Goal: Complete application form: Complete application form

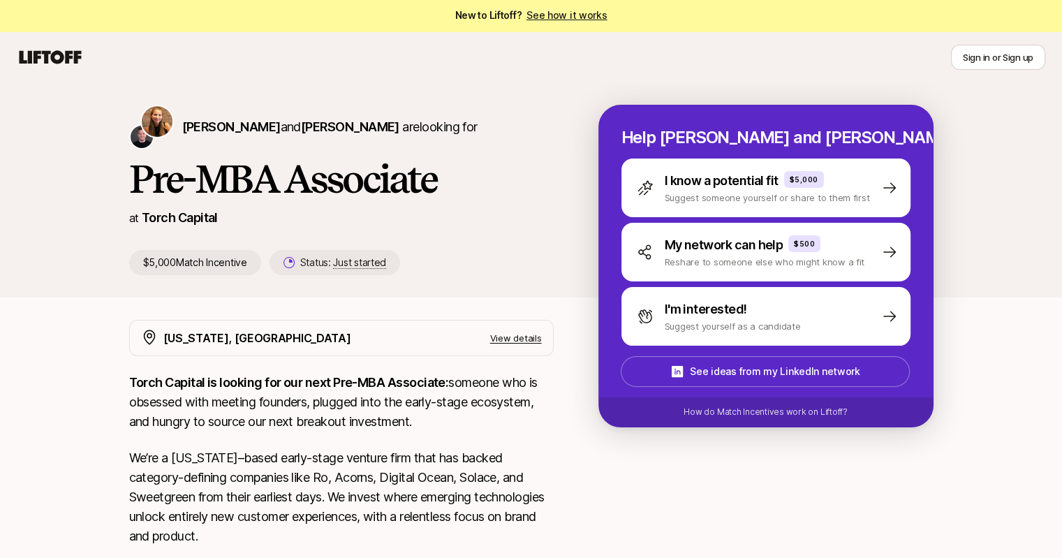
scroll to position [3, 0]
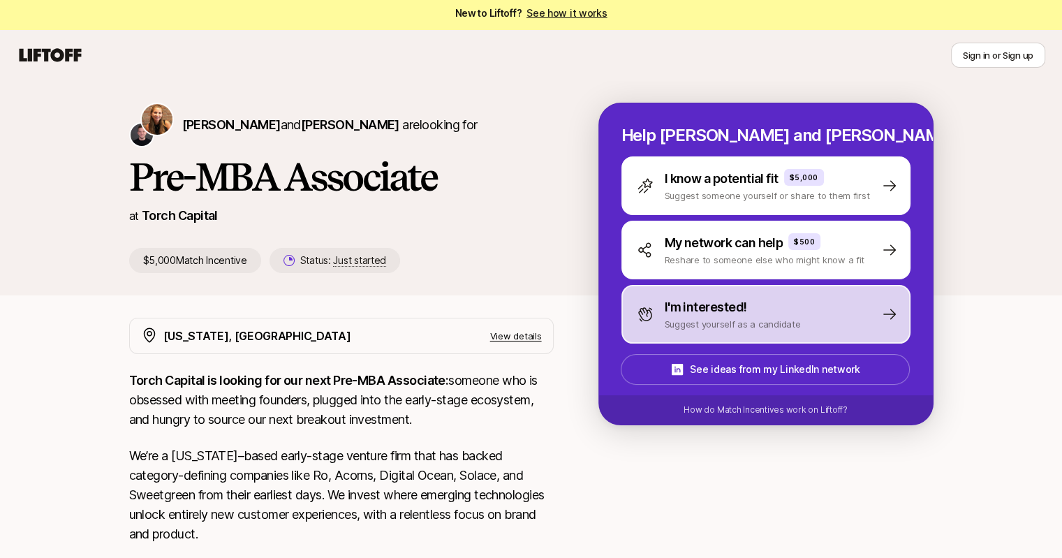
click at [733, 304] on p "I'm interested!" at bounding box center [706, 308] width 82 height 20
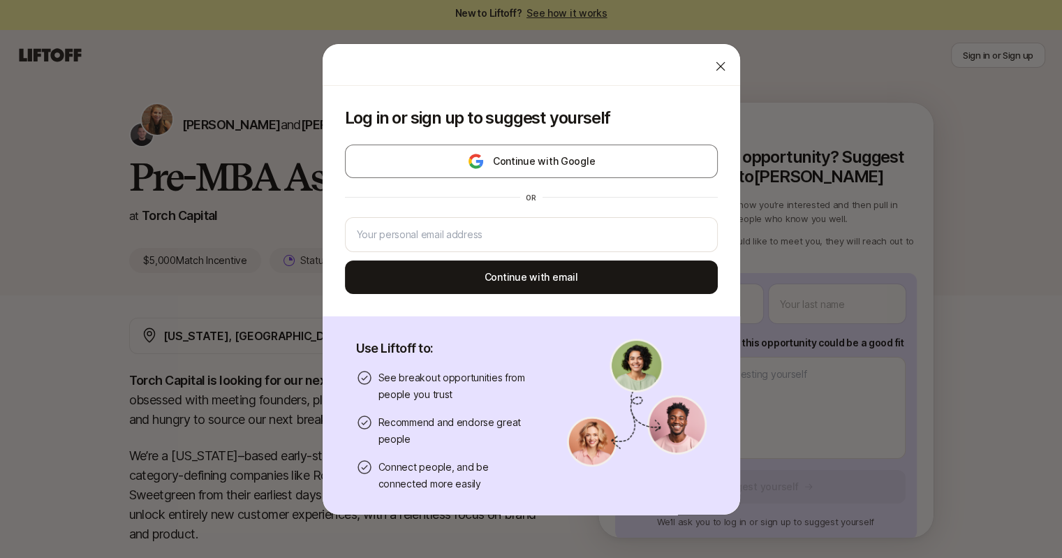
click at [733, 304] on body "New to Liftoff? See how it works Sign in or Sign up Sign in or Sign up [PERSON_…" at bounding box center [531, 276] width 1062 height 558
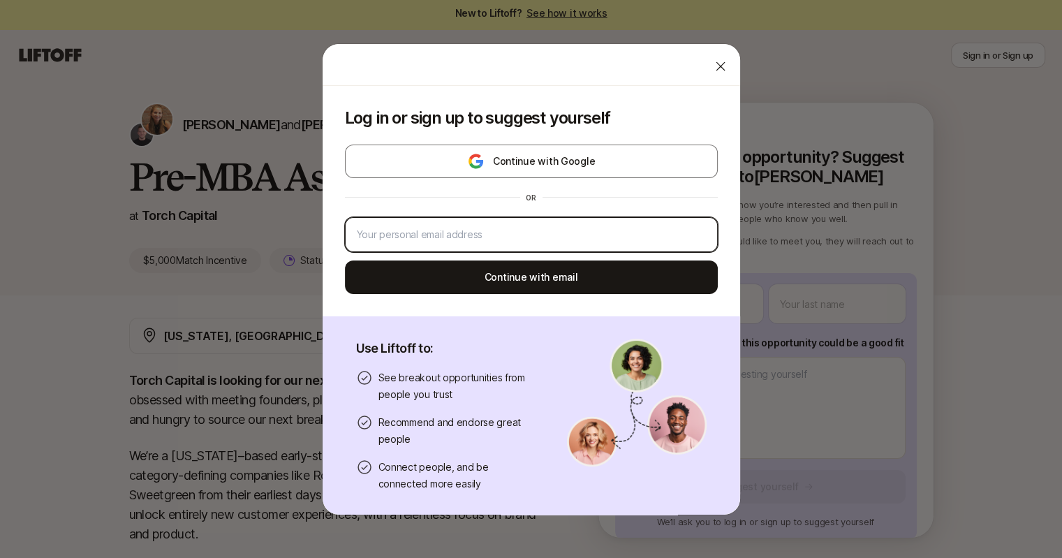
click at [603, 227] on input "email" at bounding box center [531, 234] width 349 height 17
type input "[EMAIL_ADDRESS][DOMAIN_NAME]"
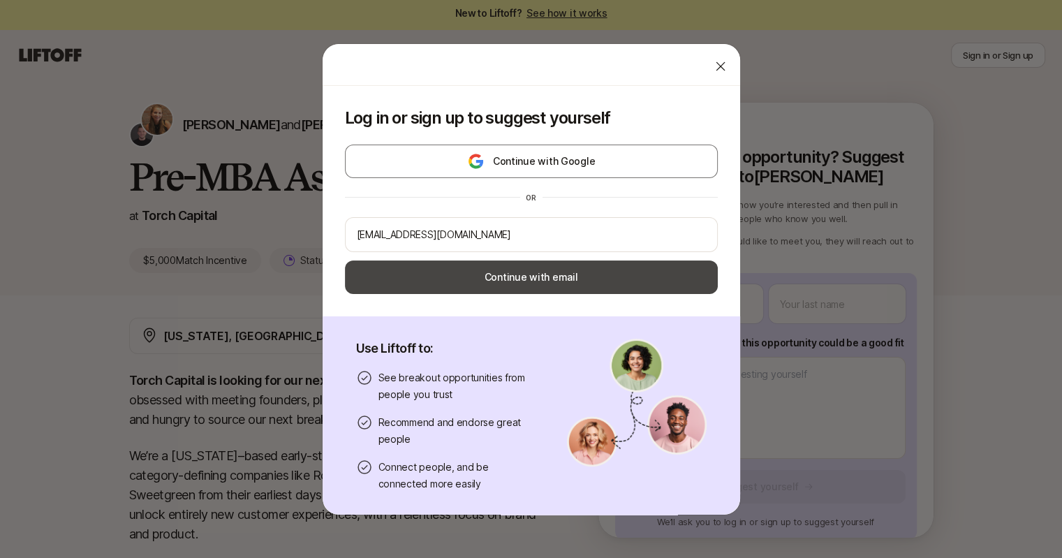
click at [585, 275] on button "Continue with email" at bounding box center [531, 277] width 373 height 34
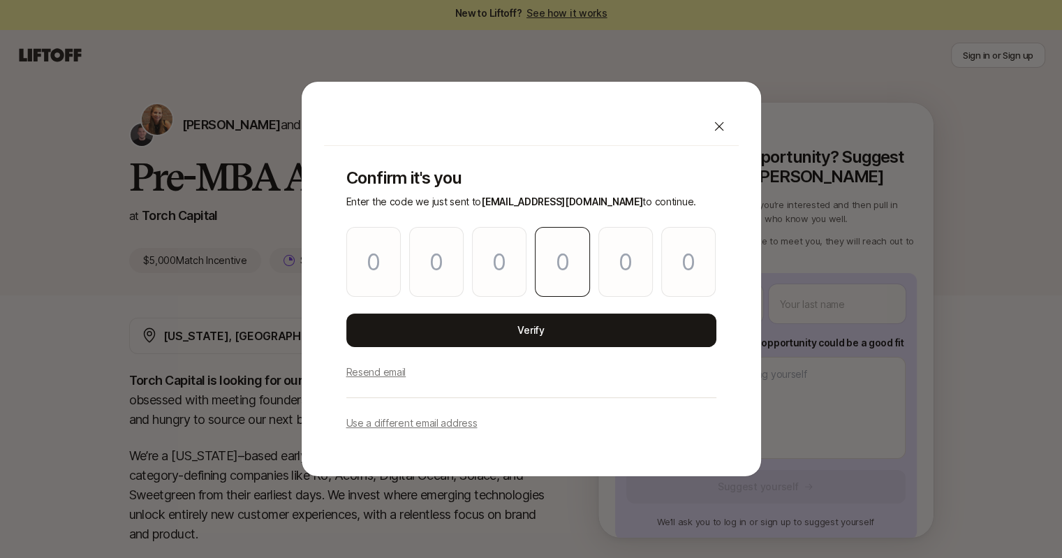
type input "0"
type input "1"
type input "9"
type input "4"
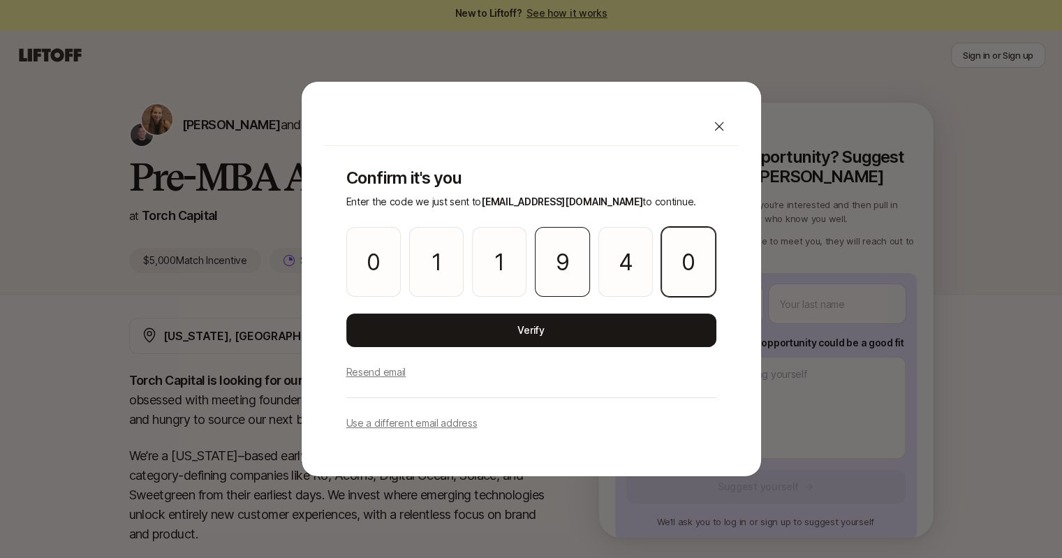
type input "0"
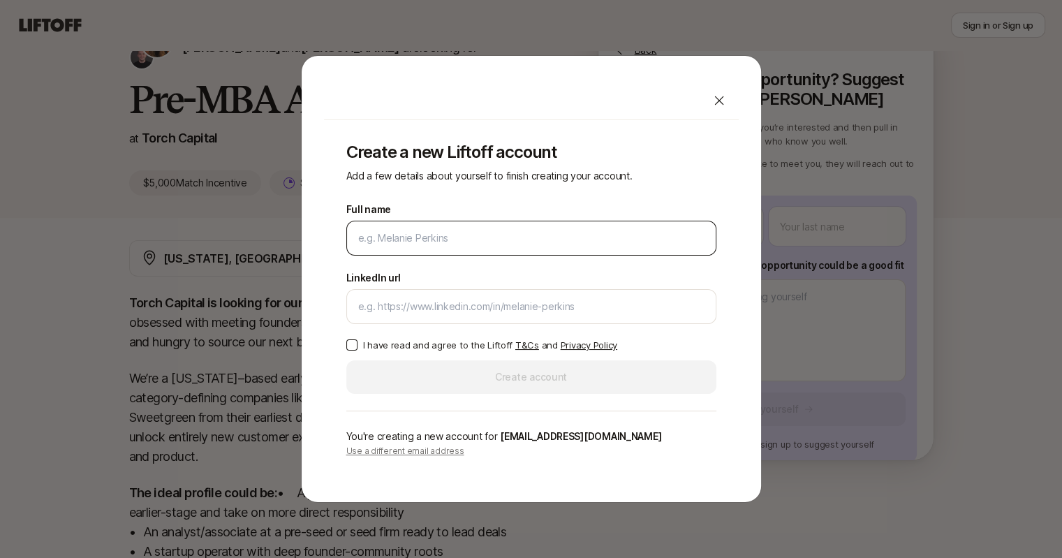
scroll to position [91, 0]
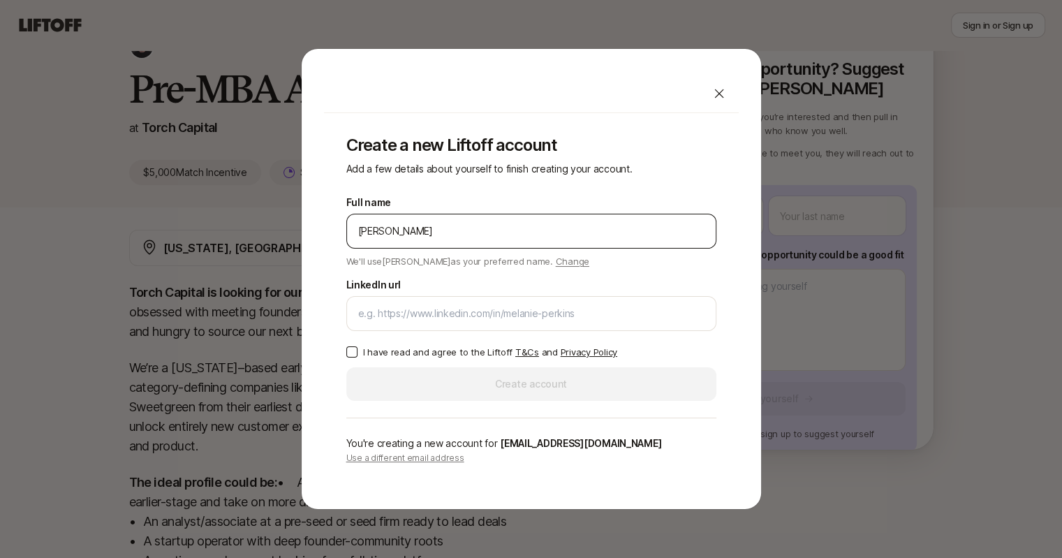
type input "[PERSON_NAME]"
click at [416, 352] on p "I have read and agree to the Liftoff T&Cs and Privacy Policy" at bounding box center [490, 352] width 254 height 14
click at [358, 352] on button "I have read and agree to the Liftoff T&Cs and Privacy Policy" at bounding box center [351, 351] width 11 height 11
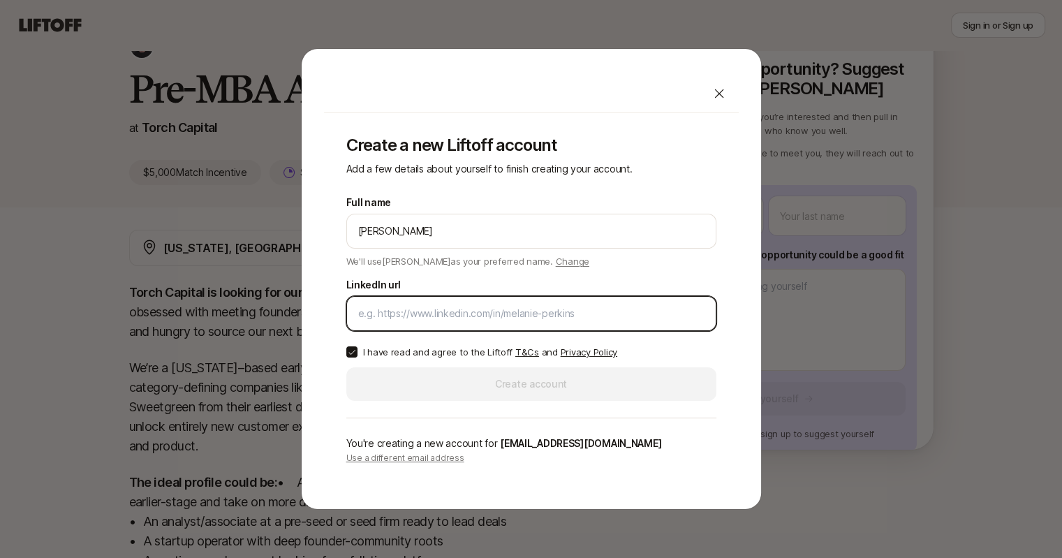
click at [475, 321] on input "LinkedIn url" at bounding box center [531, 313] width 346 height 17
paste input "[URL][DOMAIN_NAME]"
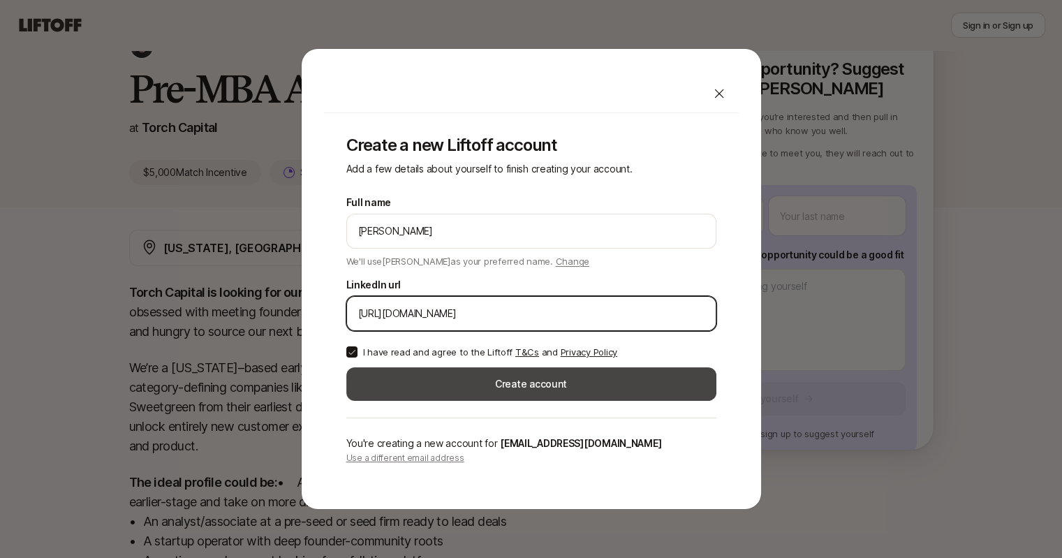
type input "[URL][DOMAIN_NAME]"
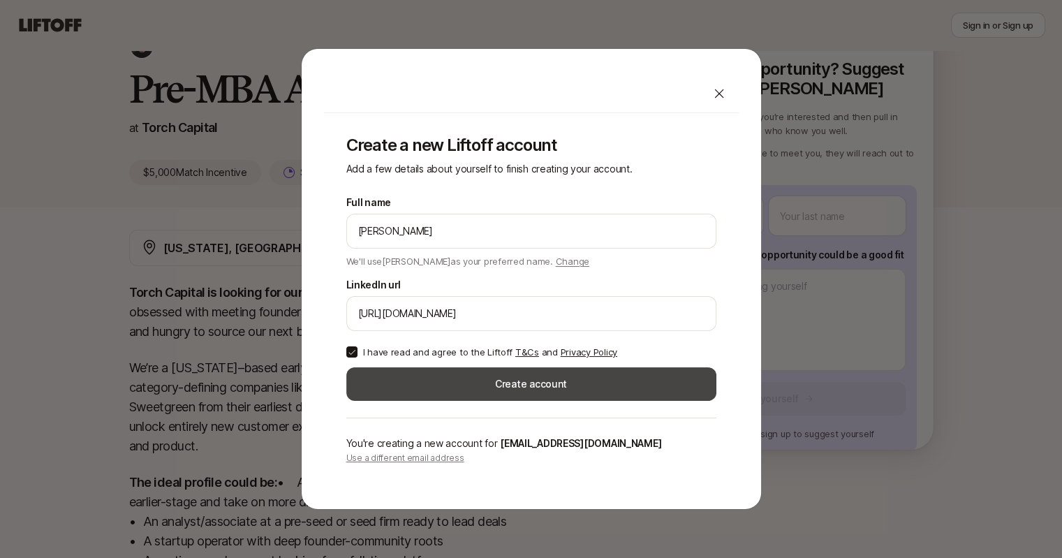
click at [446, 387] on button "Create account" at bounding box center [531, 384] width 370 height 34
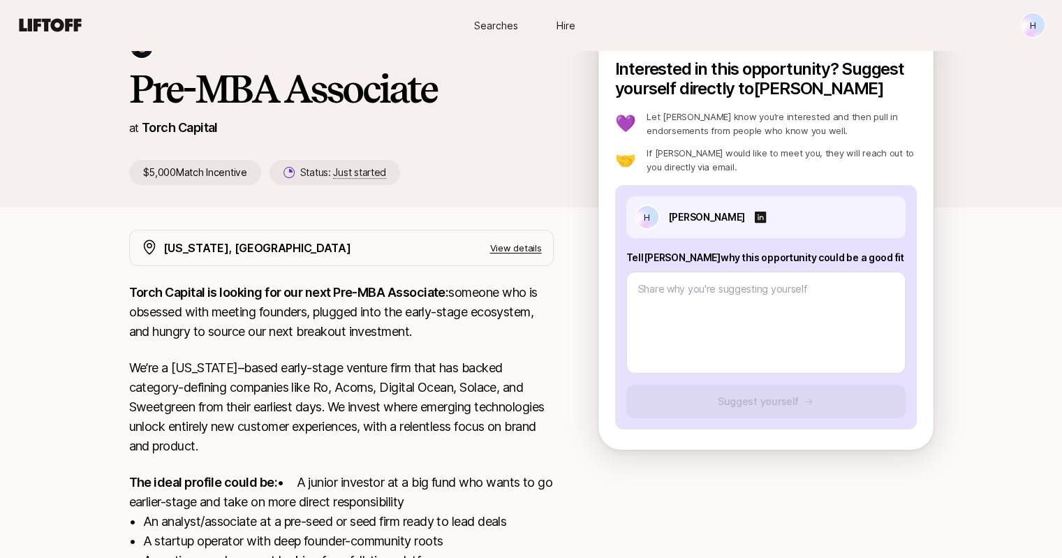
scroll to position [91, 0]
click at [668, 252] on p "Tell [PERSON_NAME] why this opportunity could be a good fit" at bounding box center [765, 257] width 279 height 17
copy p "Tell [PERSON_NAME] why this opportunity could be a good fit"
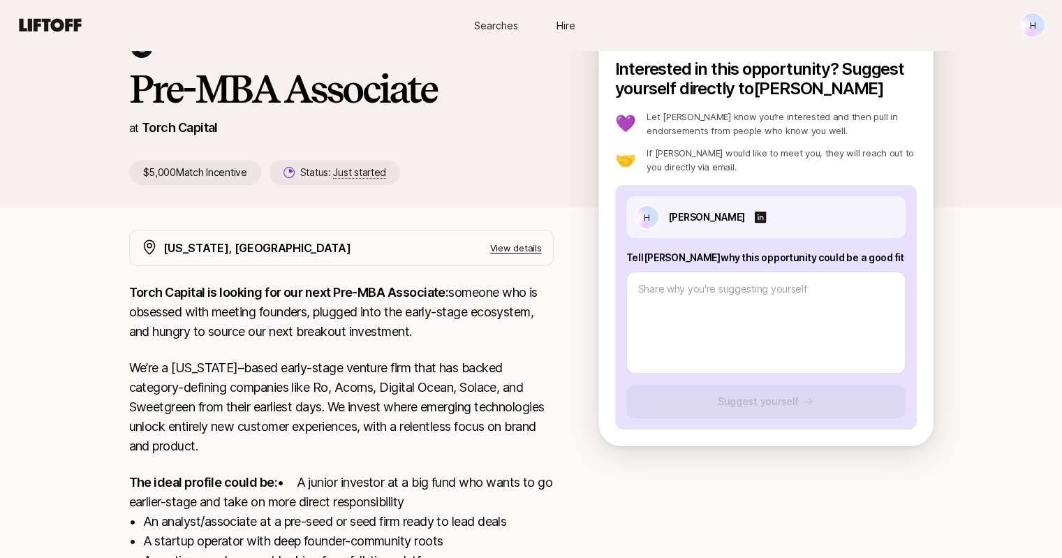
click at [273, 302] on p "Torch Capital is looking for our next Pre-MBA Associate: someone who is obsesse…" at bounding box center [341, 312] width 425 height 59
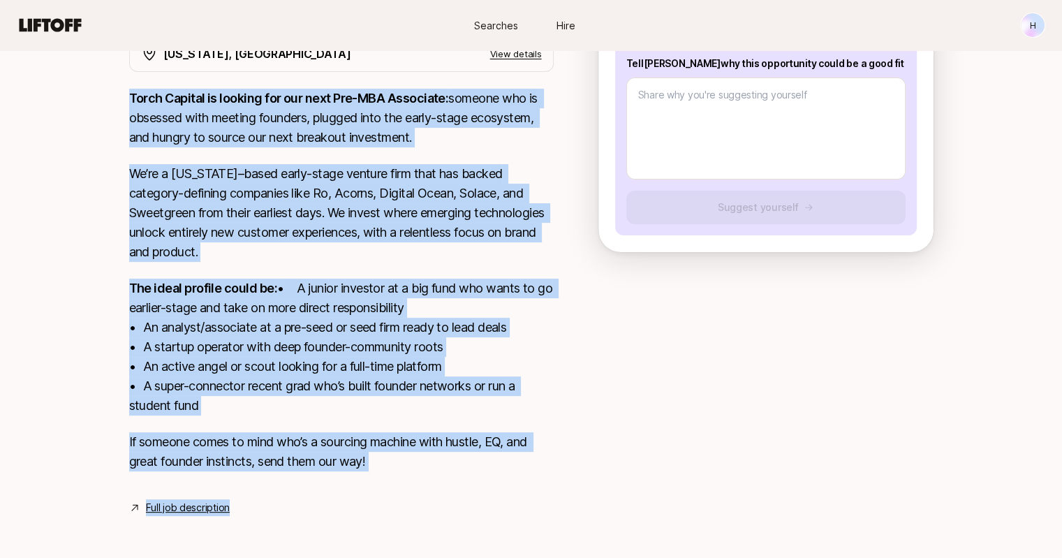
scroll to position [307, 0]
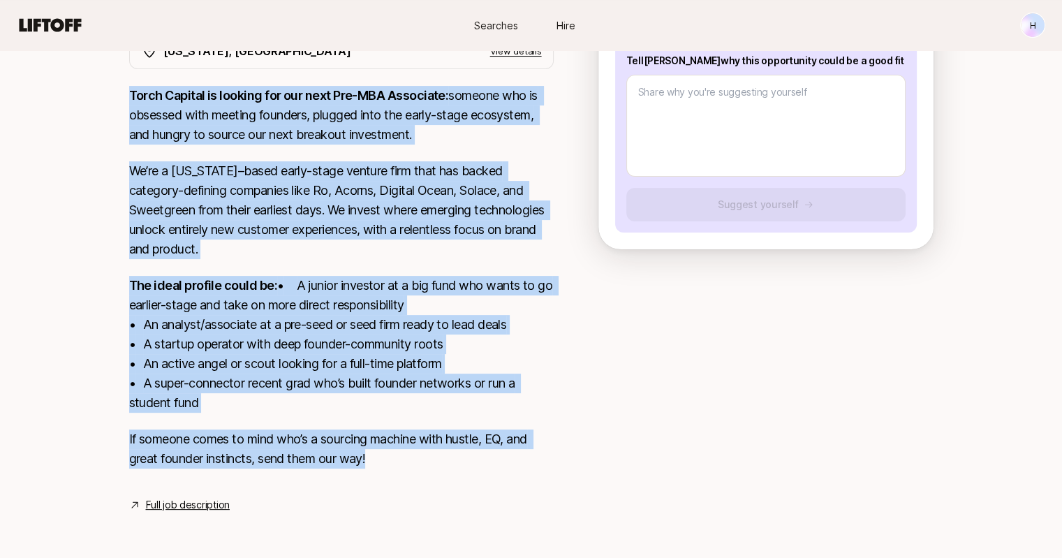
drag, startPoint x: 110, startPoint y: 369, endPoint x: 401, endPoint y: 462, distance: 305.0
click at [401, 462] on div "[PERSON_NAME] and [PERSON_NAME] are looking for Pre-MBA Associate at Torch Capi…" at bounding box center [531, 170] width 1062 height 751
copy div "Lorem Ipsumdo si ametcon adi eli sedd Eiu-TEM Incididun: utlabor etd ma aliquae…"
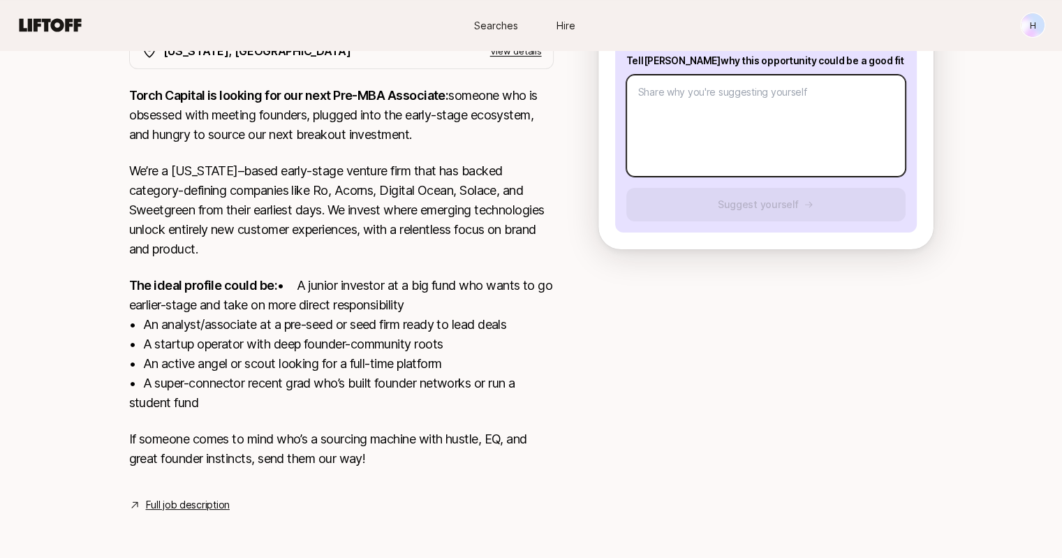
click at [677, 127] on textarea at bounding box center [765, 126] width 279 height 102
paste textarea "my background combines strong investment experience with a deep curiosity for e…"
type textarea "x"
type textarea "my background combines strong investment experience with a deep curiosity for e…"
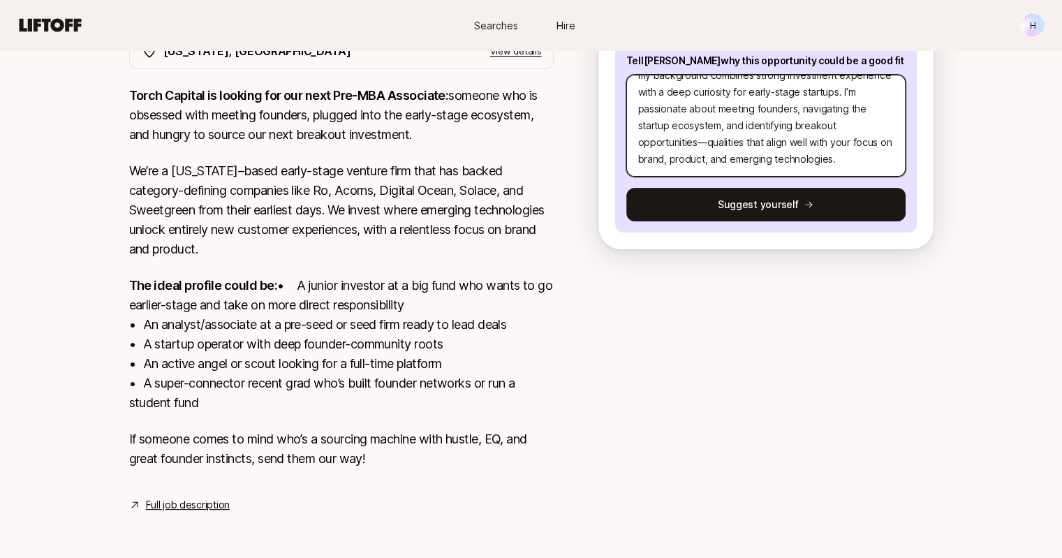
scroll to position [0, 0]
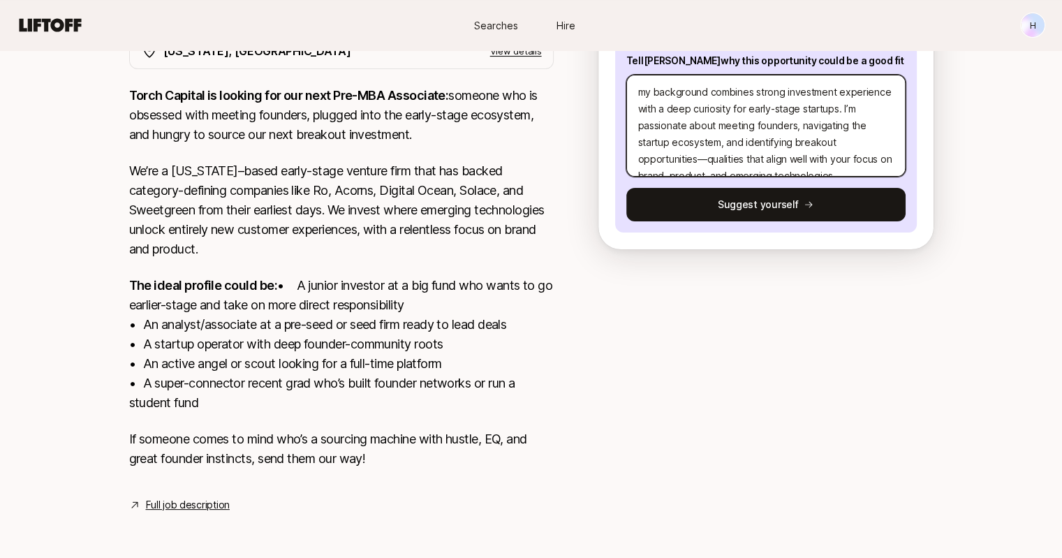
click at [647, 75] on textarea "my background combines strong investment experience with a deep curiosity for e…" at bounding box center [765, 126] width 279 height 102
type textarea "x"
type textarea "y background combines strong investment experience with a deep curiosity for ea…"
type textarea "x"
type textarea "My background combines strong investment experience with a deep curiosity for e…"
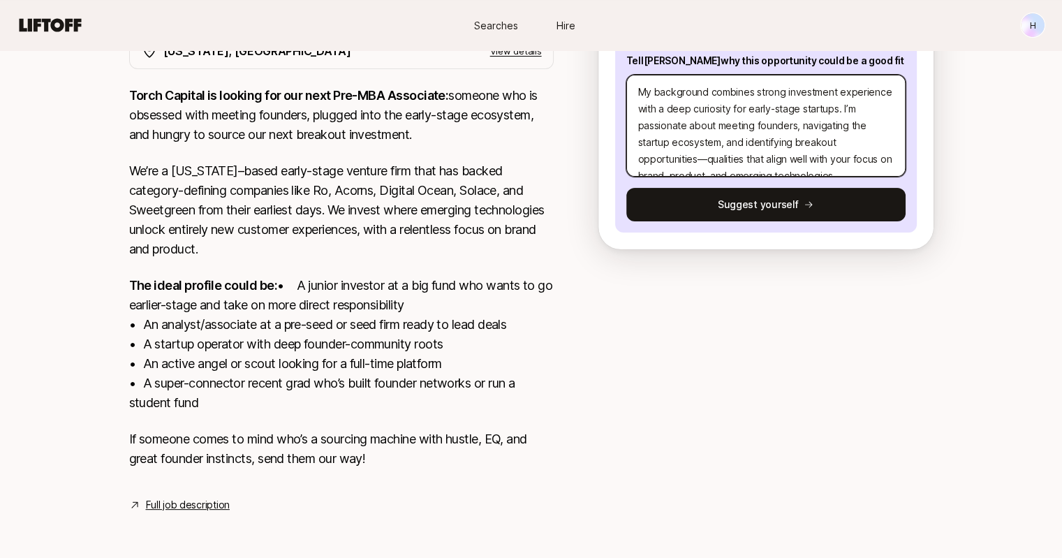
type textarea "x"
type textarea "My background combines strong investment bexperience with a deep curiosity for …"
type textarea "x"
type textarea "My background combines strong investment experience with a deep curiosity for e…"
type textarea "x"
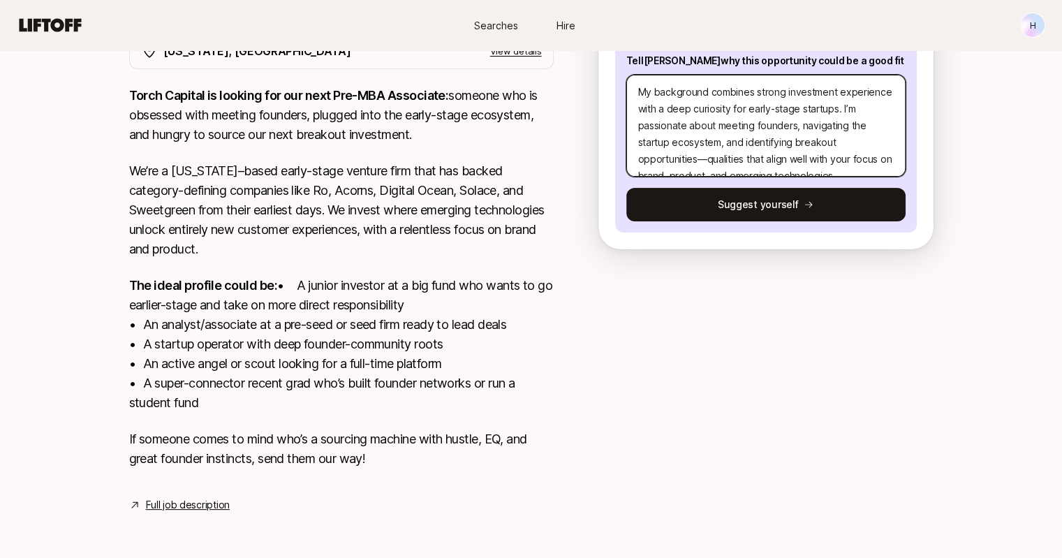
type textarea "My background combines strong dexperience with a deep curiosity for early-stage…"
type textarea "x"
type textarea "My background combines strong deexperience with a deep curiosity for early-stag…"
type textarea "x"
type textarea "My background combines strong deaexperience with a deep curiosity for early-sta…"
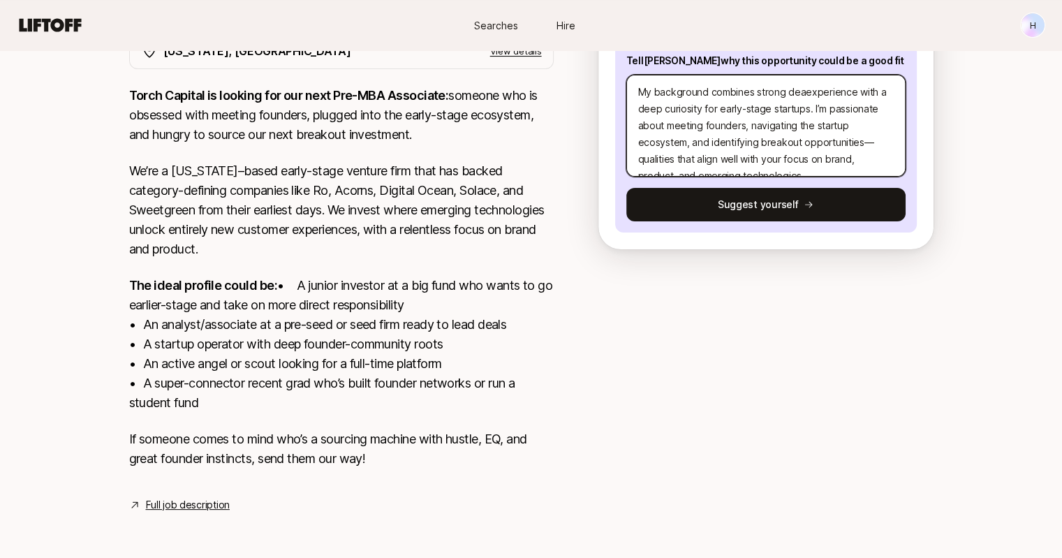
type textarea "x"
type textarea "My background combines strong dealexperience with a deep curiosity for early-st…"
type textarea "x"
type textarea "My background combines strong deal experience with a deep curiosity for early-s…"
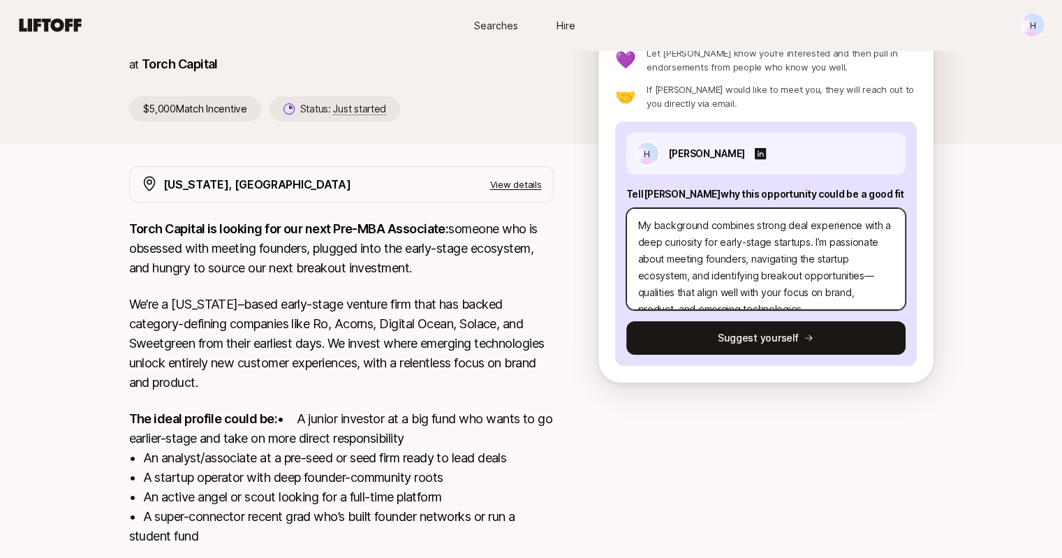
scroll to position [17, 0]
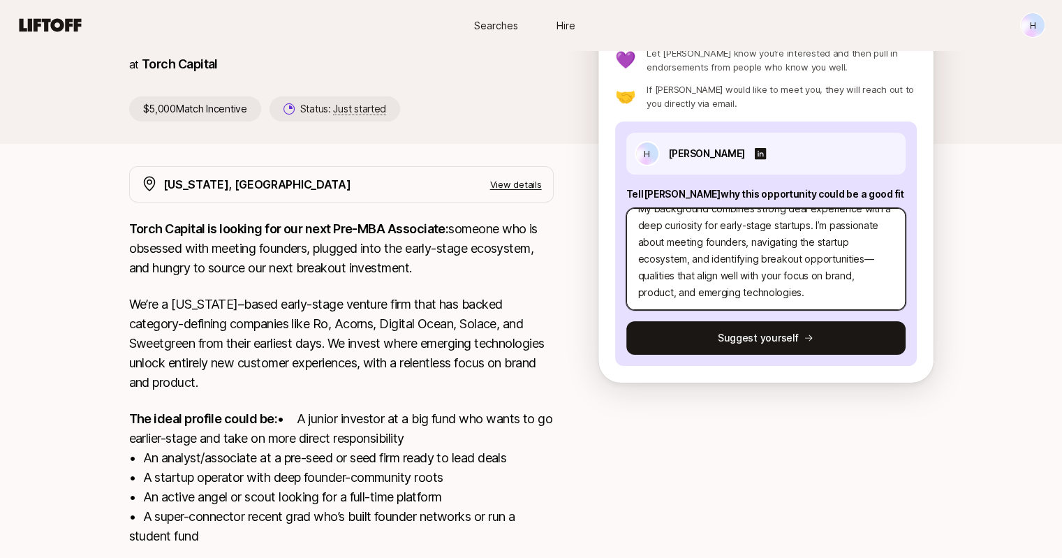
type textarea "x"
type textarea "My background combines strong deal experience with a deep curiosity for early-s…"
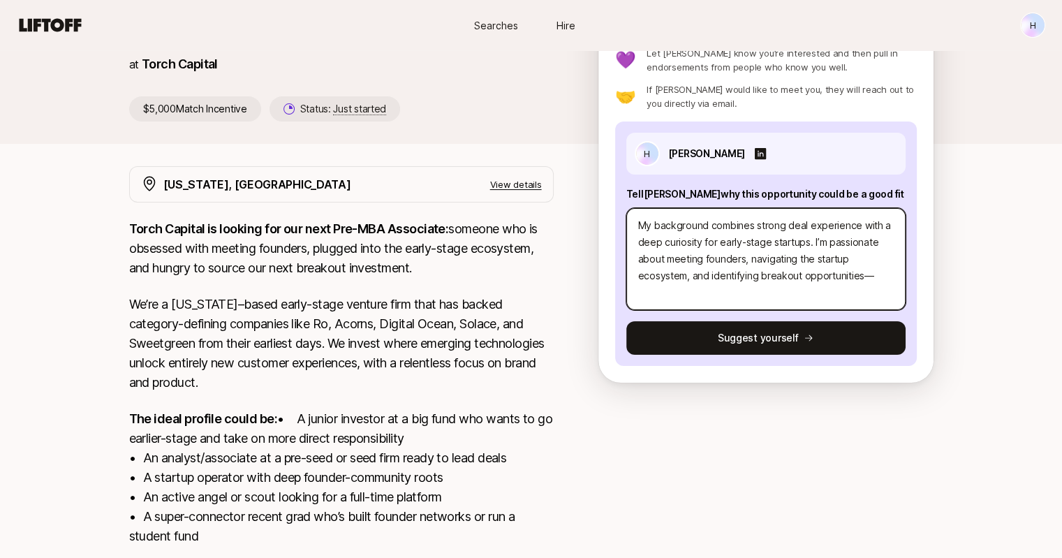
scroll to position [0, 0]
type textarea "x"
type textarea "My background combines strong deal experience with a deep curiosity for early-s…"
type textarea "x"
type textarea "My background combines strong deal experience with a deep curiosity for early-s…"
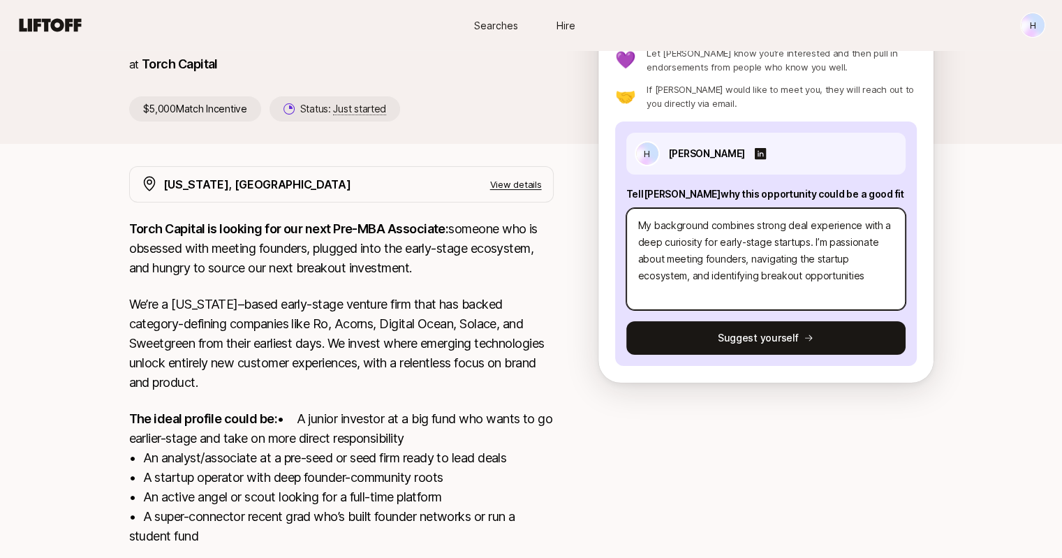
type textarea "x"
type textarea "My background combines strong deal experience with a deep curiosity for early-s…"
type textarea "x"
type textarea "My background combines strong deal experience with a deep curiosity for early-s…"
type textarea "x"
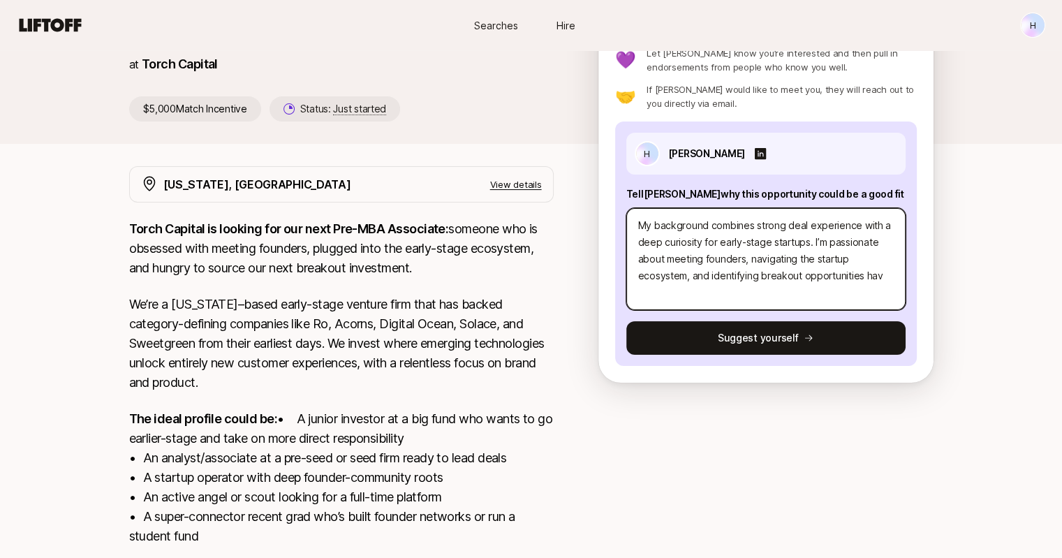
type textarea "My background combines strong deal experience with a deep curiosity for early-s…"
type textarea "x"
type textarea "My background combines strong deal experience with a deep curiosity for early-s…"
type textarea "x"
type textarea "My background combines strong deal experience with a deep curiosity for early-s…"
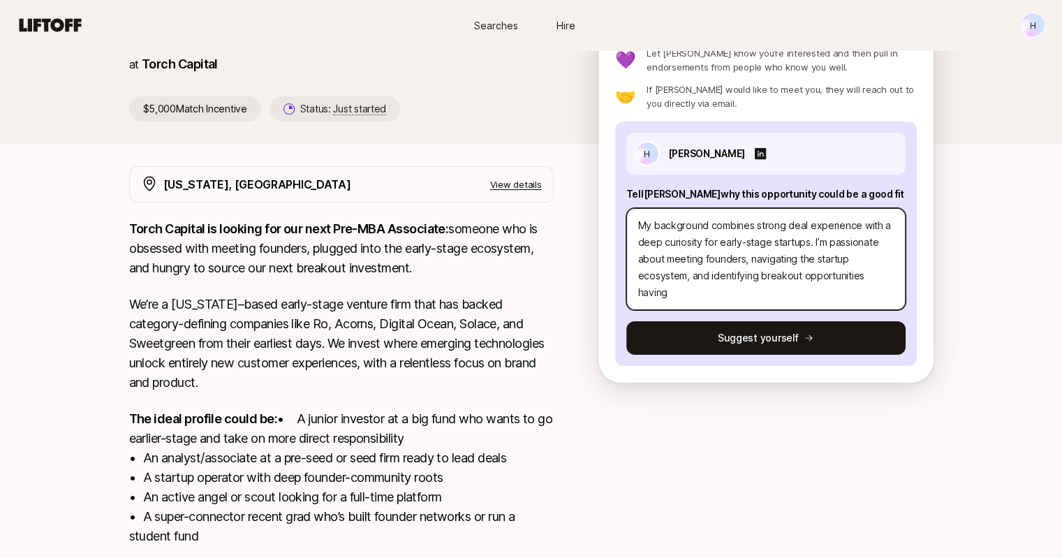
type textarea "x"
type textarea "My background combines strong deal experience with a deep curiosity for early-s…"
type textarea "x"
type textarea "My background combines strong deal experience with a deep curiosity for early-s…"
type textarea "x"
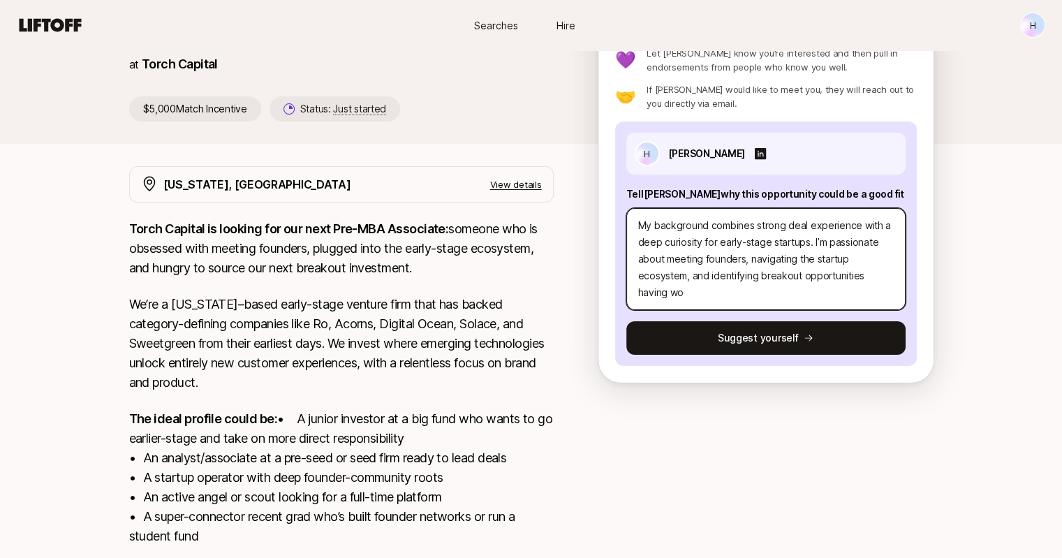
type textarea "My background combines strong deal experience with a deep curiosity for early-s…"
type textarea "x"
type textarea "My background combines strong deal experience with a deep curiosity for early-s…"
type textarea "x"
type textarea "My background combines strong deal experience with a deep curiosity for early-s…"
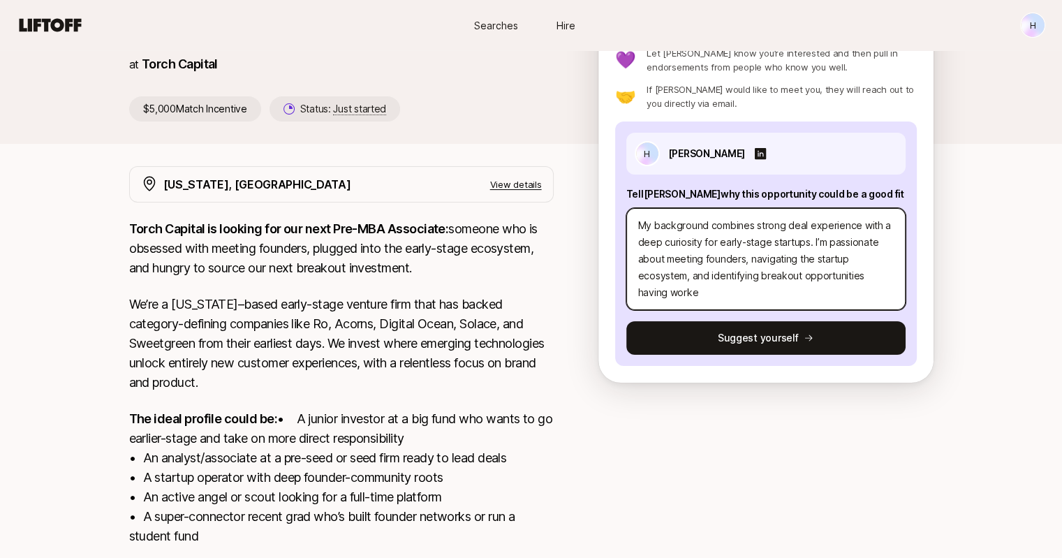
type textarea "x"
type textarea "My background combines strong deal experience with a deep curiosity for early-s…"
type textarea "x"
type textarea "My background combines strong deal experience with a deep curiosity for early-s…"
type textarea "x"
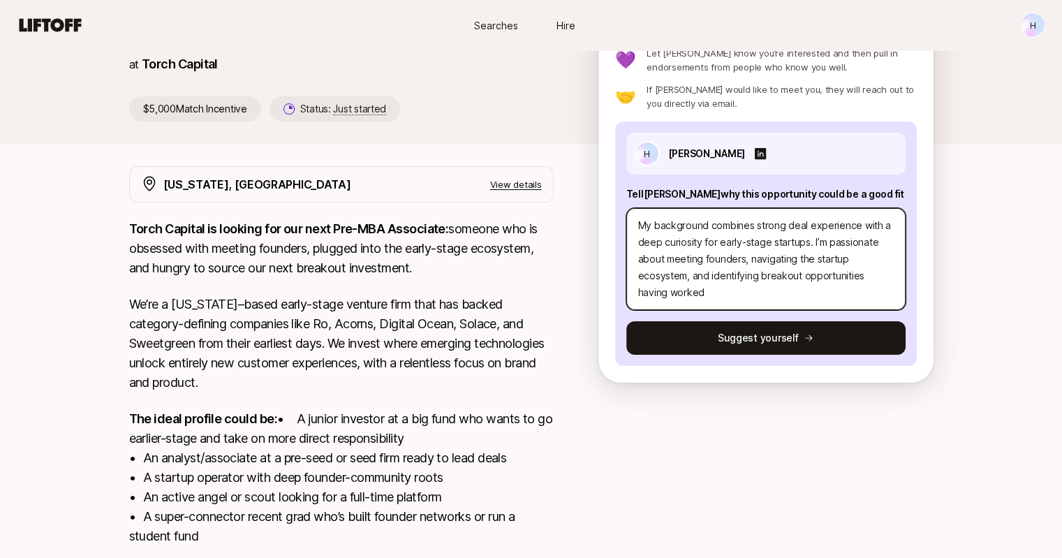
type textarea "My background combines strong deal experience with a deep curiosity for early-s…"
type textarea "x"
type textarea "My background combines strong deal experience with a deep curiosity for early-s…"
type textarea "x"
type textarea "My background combines strong deal experience with a deep curiosity for early-s…"
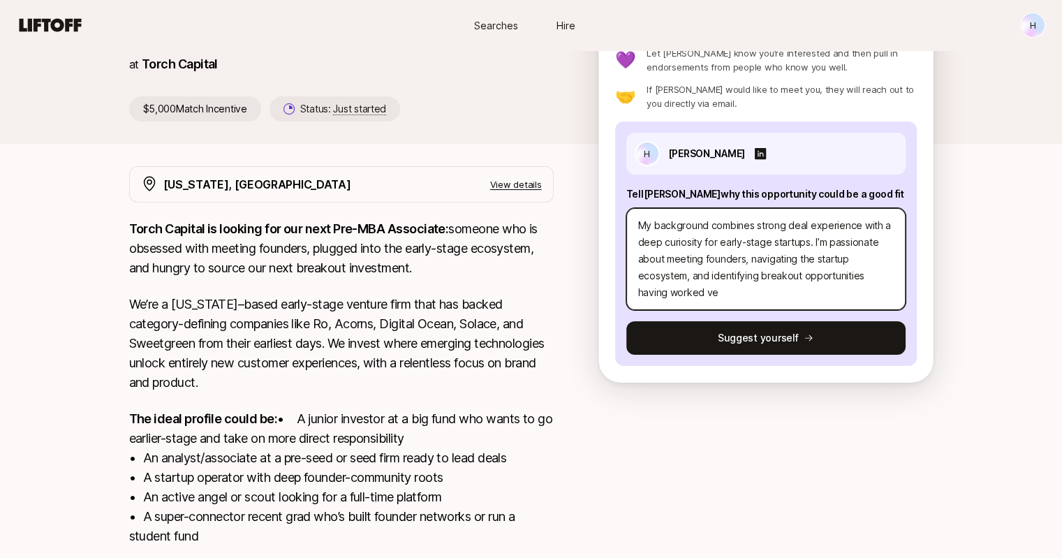
type textarea "x"
type textarea "My background combines strong deal experience with a deep curiosity for early-s…"
type textarea "x"
type textarea "My background combines strong deal experience with a deep curiosity for early-s…"
type textarea "x"
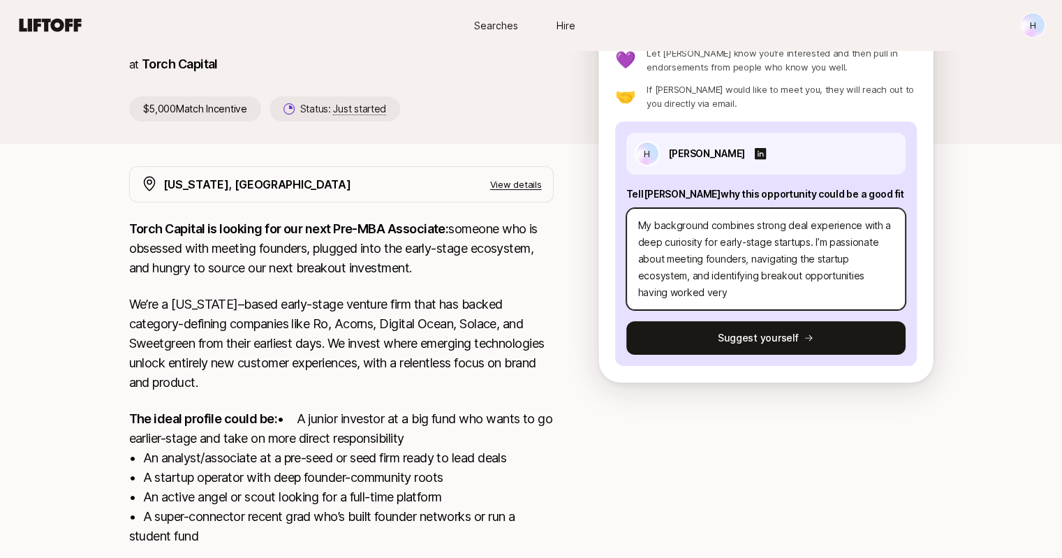
type textarea "My background combines strong deal experience with a deep curiosity for early-s…"
type textarea "x"
type textarea "My background combines strong deal experience with a deep curiosity for early-s…"
type textarea "x"
type textarea "My background combines strong deal experience with a deep curiosity for early-s…"
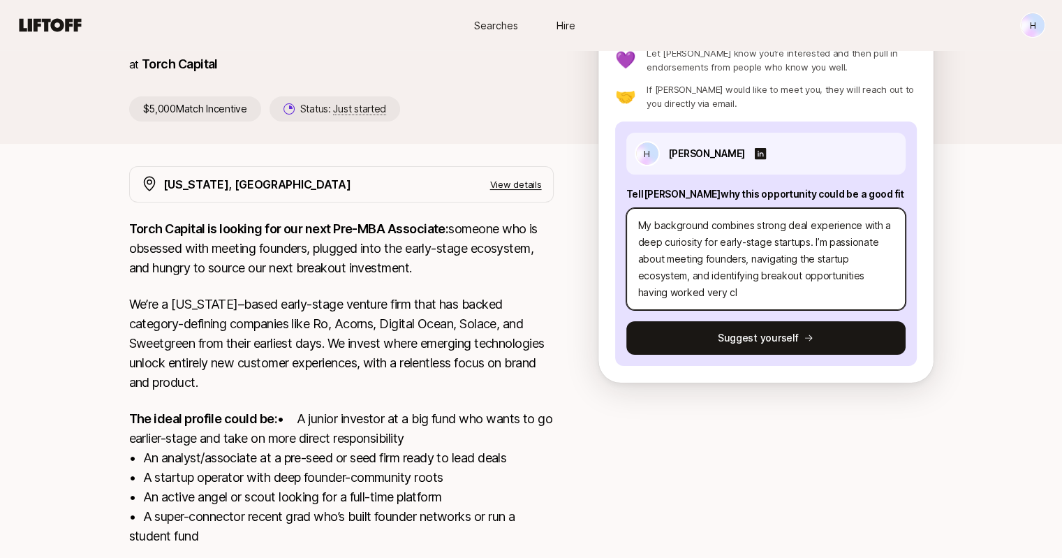
type textarea "x"
type textarea "My background combines strong deal experience with a deep curiosity for early-s…"
type textarea "x"
type textarea "My background combines strong deal experience with a deep curiosity for early-s…"
type textarea "x"
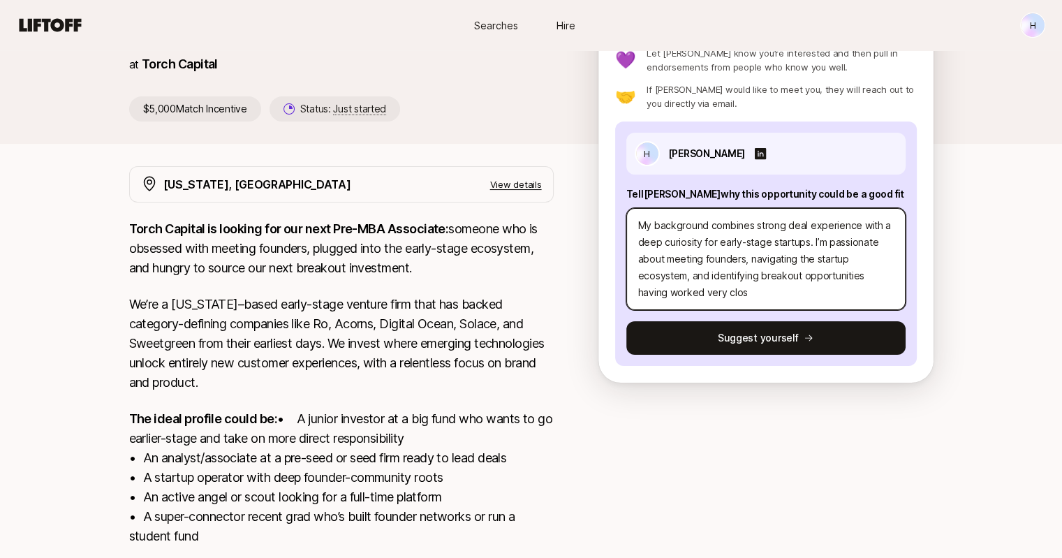
type textarea "My background combines strong deal experience with a deep curiosity for early-s…"
type textarea "x"
type textarea "My background combines strong deal experience with a deep curiosity for early-s…"
type textarea "x"
type textarea "My background combines strong deal experience with a deep curiosity for early-s…"
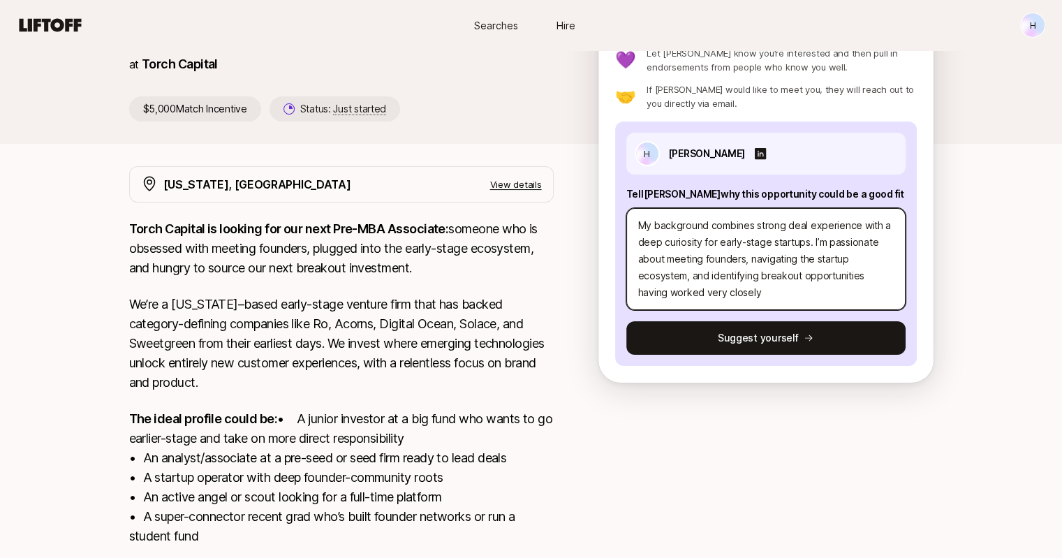
type textarea "x"
type textarea "My background combines strong deal experience with a deep curiosity for early-s…"
type textarea "x"
type textarea "My background combines strong deal experience with a deep curiosity for early-s…"
type textarea "x"
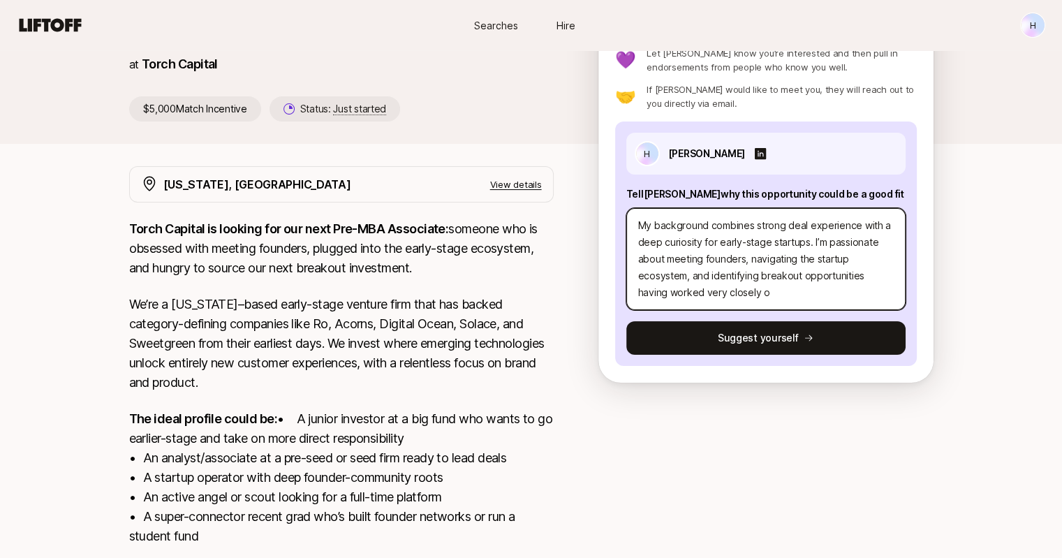
type textarea "My background combines strong deal experience with a deep curiosity for early-s…"
type textarea "x"
type textarea "My background combines strong deal experience with a deep curiosity for early-s…"
type textarea "x"
type textarea "My background combines strong deal experience with a deep curiosity for early-s…"
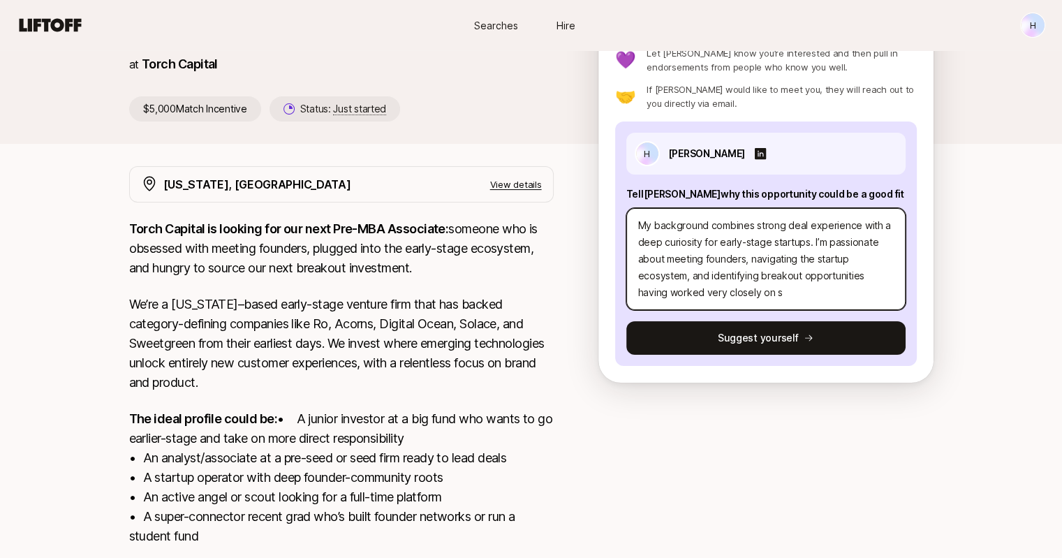
type textarea "x"
type textarea "My background combines strong deal experience with a deep curiosity for early-s…"
type textarea "x"
type textarea "My background combines strong deal experience with a deep curiosity for early-s…"
type textarea "x"
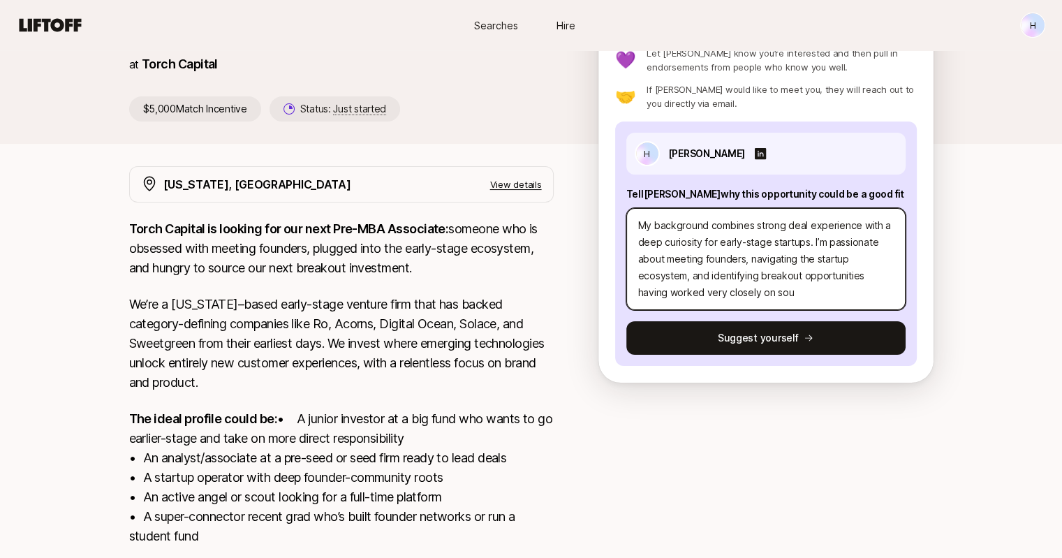
type textarea "My background combines strong deal experience with a deep curiosity for early-s…"
type textarea "x"
type textarea "My background combines strong deal experience with a deep curiosity for early-s…"
type textarea "x"
type textarea "My background combines strong deal experience with a deep curiosity for early-s…"
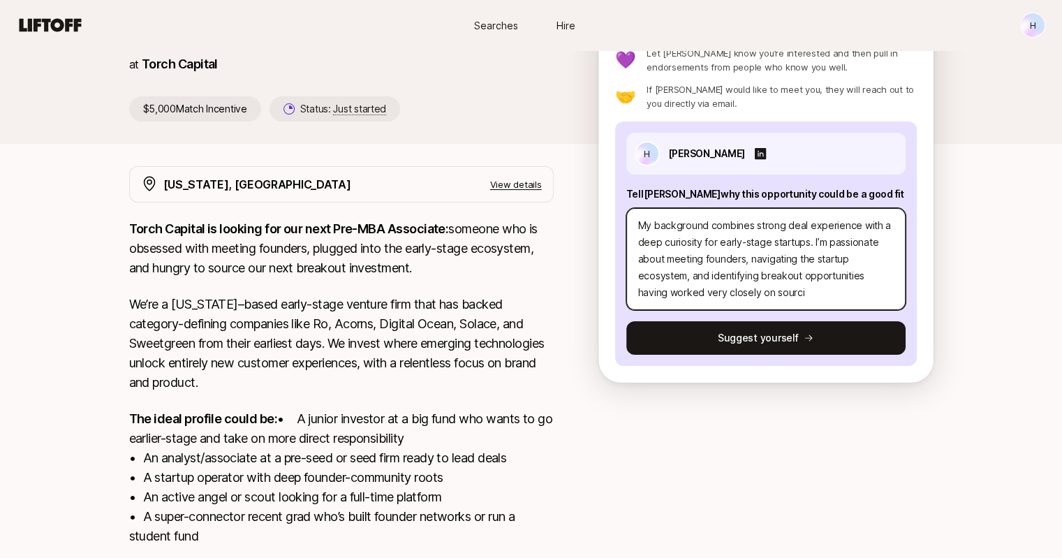
type textarea "x"
type textarea "My background combines strong deal experience with a deep curiosity for early-s…"
type textarea "x"
type textarea "My background combines strong deal experience with a deep curiosity for early-s…"
type textarea "x"
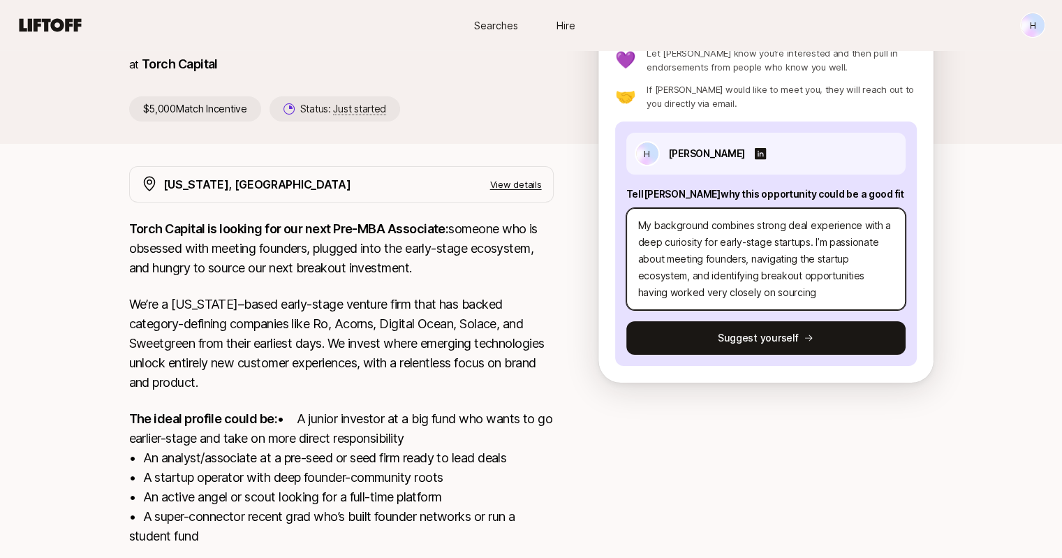
type textarea "My background combines strong deal experience with a deep curiosity for early-s…"
type textarea "x"
type textarea "My background combines strong deal experience with a deep curiosity for early-s…"
type textarea "x"
type textarea "My background combines strong deal experience with a deep curiosity for early-s…"
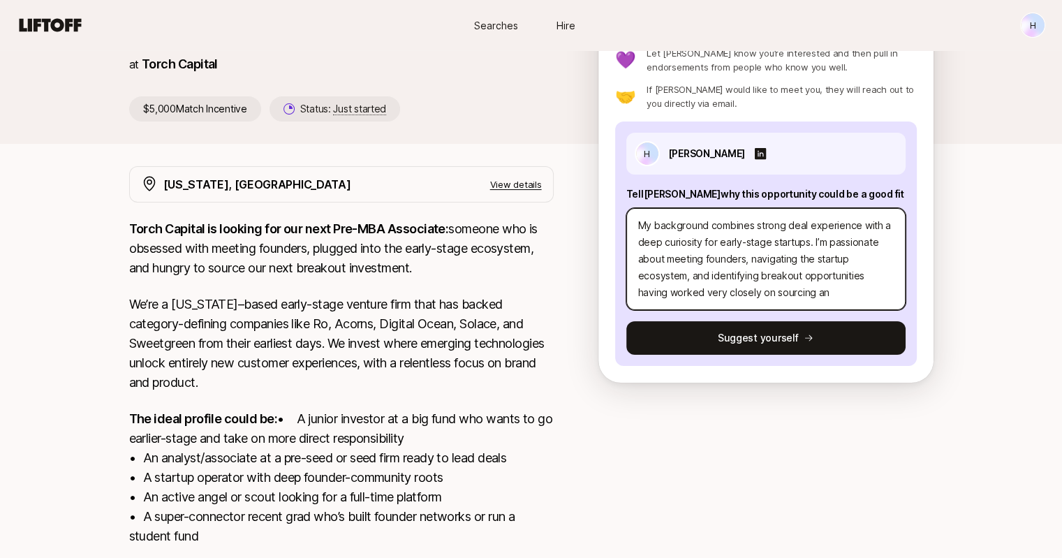
scroll to position [17, 0]
type textarea "x"
type textarea "My background combines strong deal experience with a deep curiosity for early-s…"
type textarea "x"
type textarea "My background combines strong deal experience with a deep curiosity for early-s…"
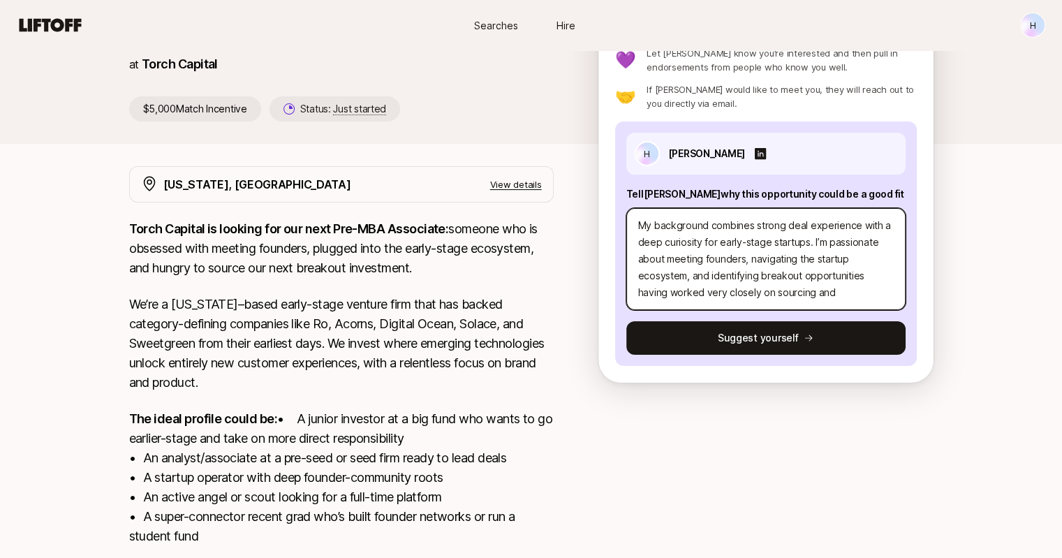
type textarea "x"
type textarea "My background combines strong deal experience with a deep curiosity for early-s…"
type textarea "x"
type textarea "My background combines strong deal experience with a deep curiosity for early-s…"
type textarea "x"
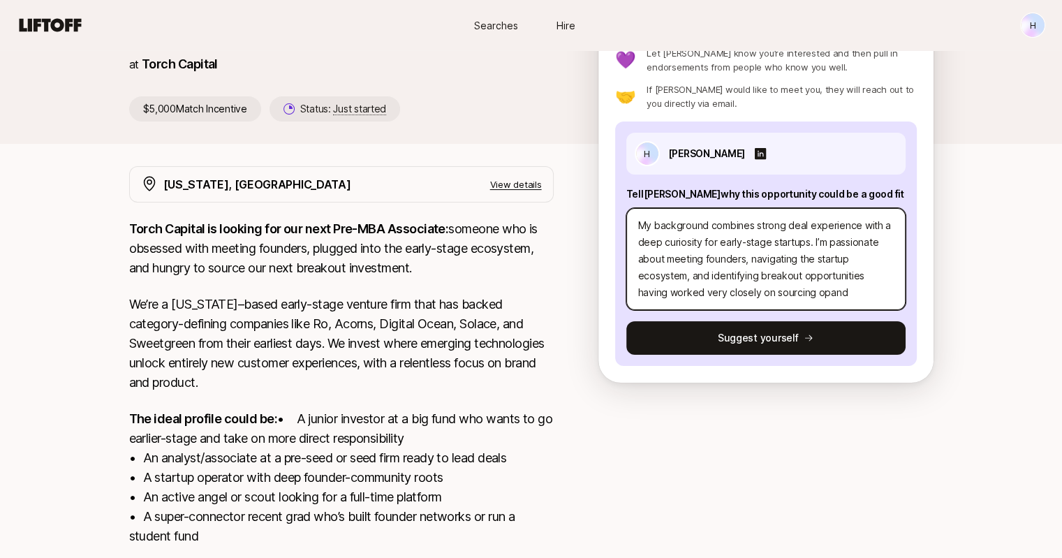
type textarea "My background combines strong deal experience with a deep curiosity for early-s…"
type textarea "x"
type textarea "My background combines strong deal experience with a deep curiosity for early-s…"
type textarea "x"
type textarea "My background combines strong deal experience with a deep curiosity for early-s…"
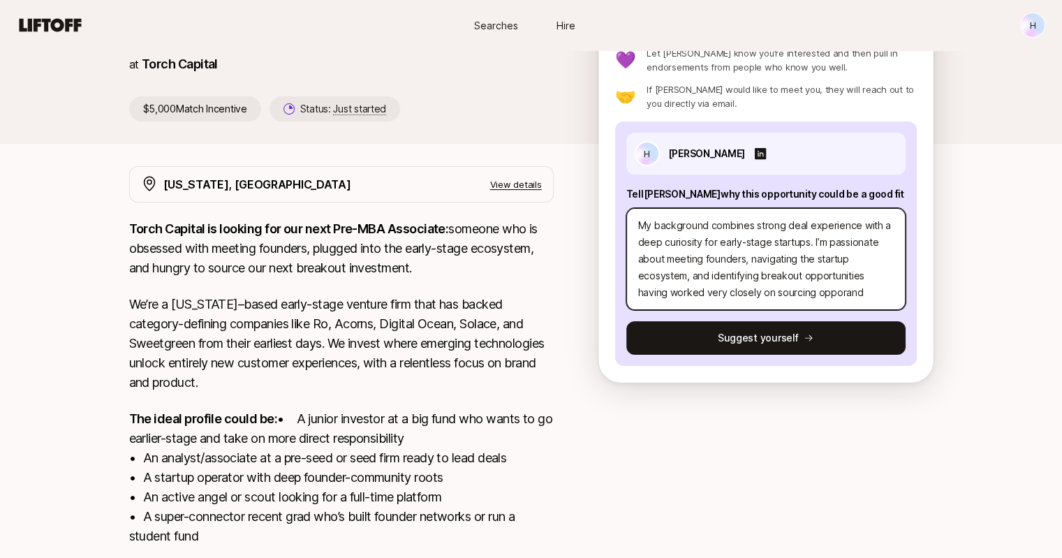
type textarea "x"
type textarea "My background combines strong deal experience with a deep curiosity for early-s…"
type textarea "x"
type textarea "My background combines strong deal experience with a deep curiosity for early-s…"
type textarea "x"
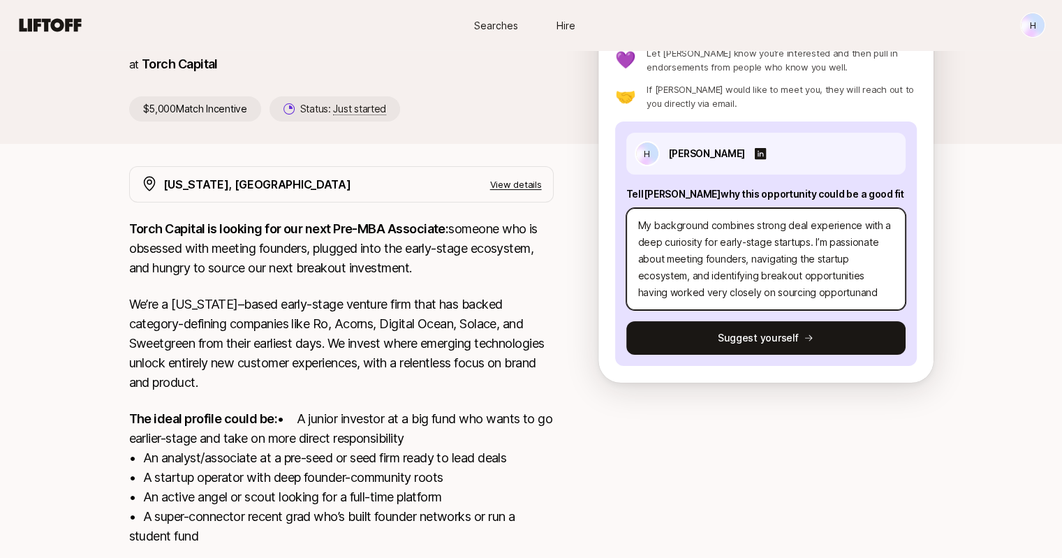
type textarea "My background combines strong deal experience with a deep curiosity for early-s…"
type textarea "x"
type textarea "My background combines strong deal experience with a deep curiosity for early-s…"
type textarea "x"
type textarea "My background combines strong deal experience with a deep curiosity for early-s…"
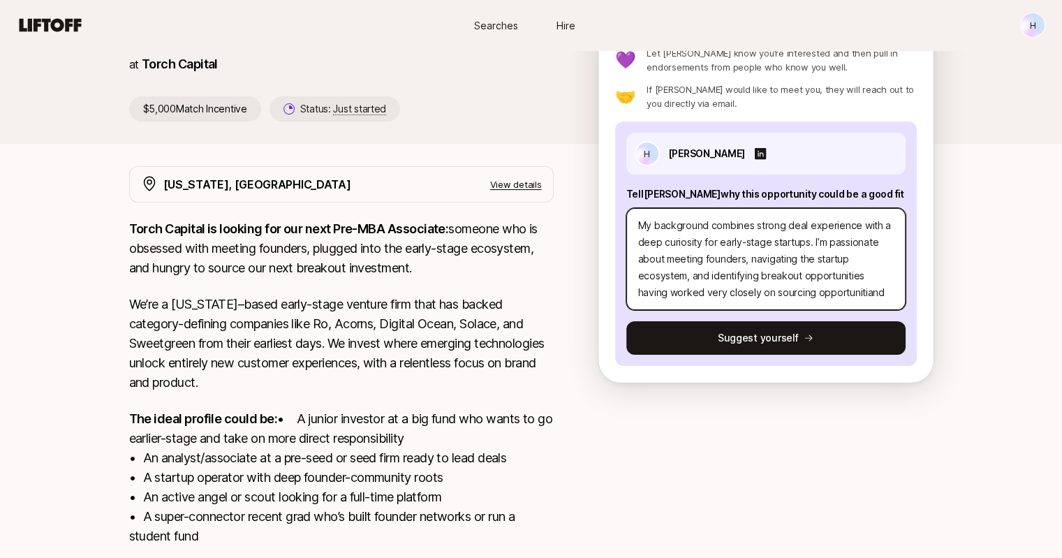
type textarea "x"
type textarea "My background combines strong deal experience with a deep curiosity for early-s…"
type textarea "x"
type textarea "My background combines strong deal experience with a deep curiosity for early-s…"
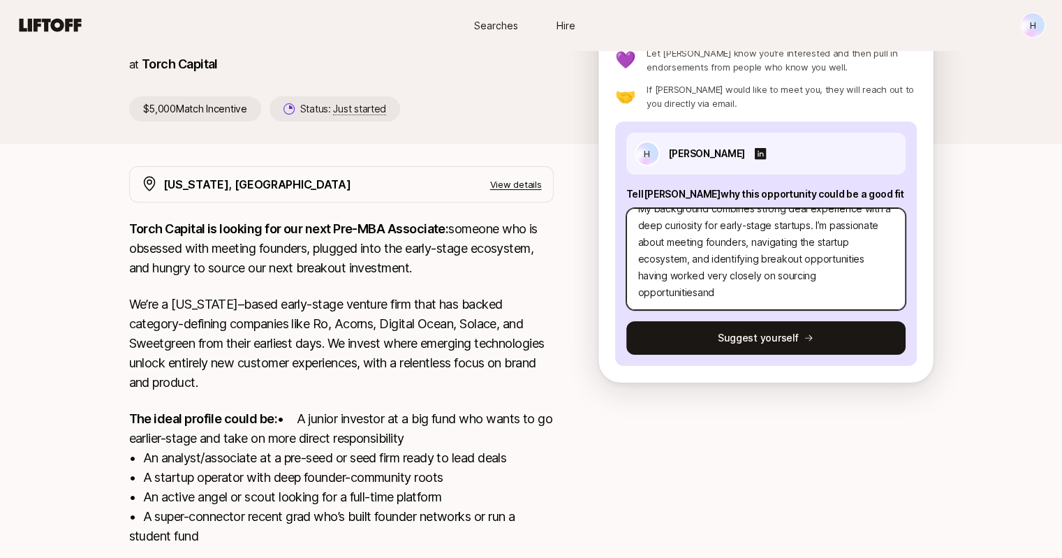
type textarea "x"
type textarea "My background combines strong deal experience with a deep curiosity for early-s…"
type textarea "x"
type textarea "My background combines strong deal experience with a deep curiosity for early-s…"
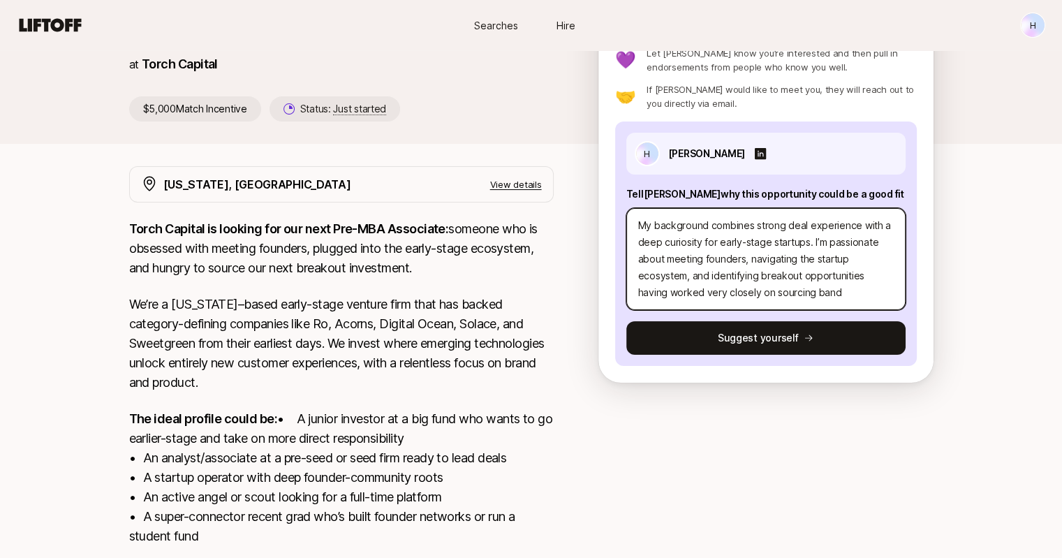
type textarea "x"
type textarea "My background combines strong deal experience with a deep curiosity for early-s…"
type textarea "x"
type textarea "My background combines strong deal experience with a deep curiosity for early-s…"
type textarea "x"
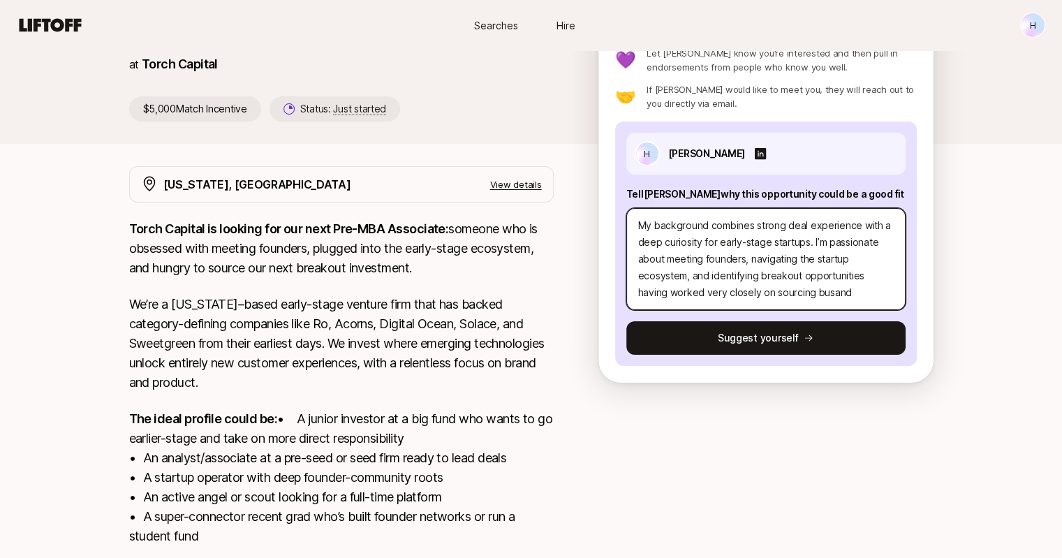
type textarea "My background combines strong deal experience with a deep curiosity for early-s…"
type textarea "x"
type textarea "My background combines strong deal experience with a deep curiosity for early-s…"
type textarea "x"
type textarea "My background combines strong deal experience with a deep curiosity for early-s…"
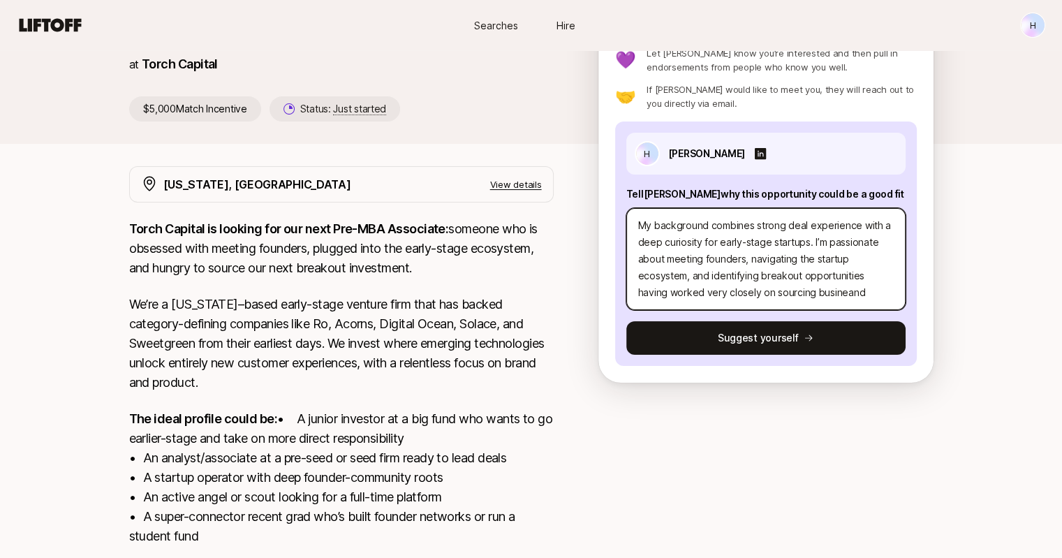
type textarea "x"
type textarea "My background combines strong deal experience with a deep curiosity for early-s…"
type textarea "x"
type textarea "My background combines strong deal experience with a deep curiosity for early-s…"
type textarea "x"
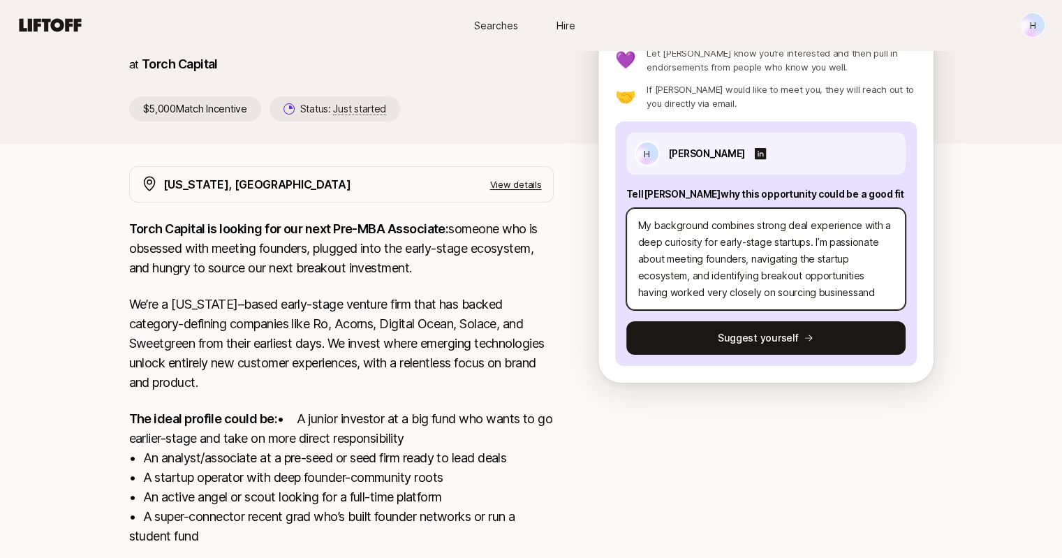
type textarea "My background combines strong deal experience with a deep curiosity for early-s…"
type textarea "x"
type textarea "My background combines strong deal experience with a deep curiosity for early-s…"
type textarea "x"
type textarea "My background combines strong deal experience with a deep curiosity for early-s…"
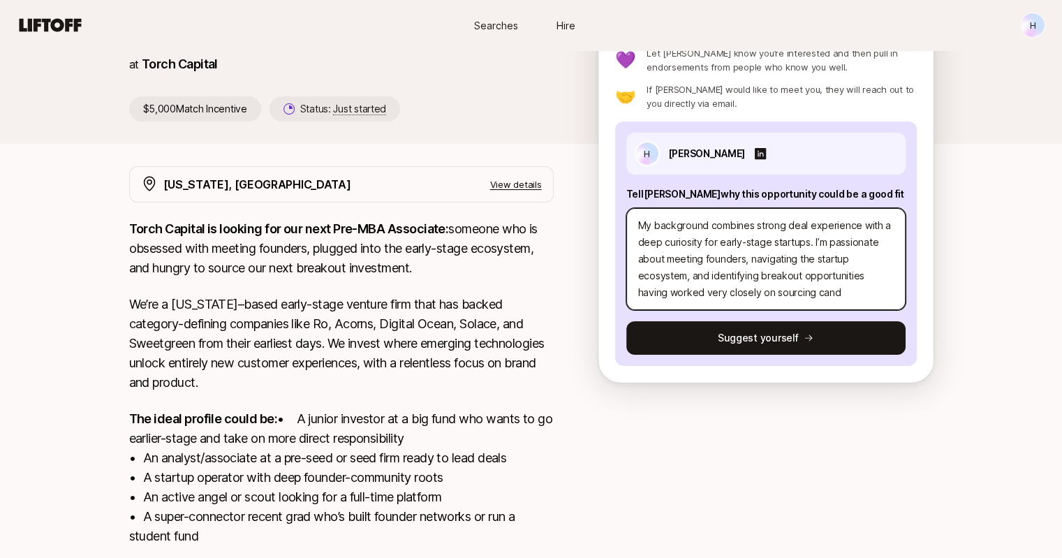
type textarea "x"
type textarea "My background combines strong deal experience with a deep curiosity for early-s…"
type textarea "x"
type textarea "My background combines strong deal experience with a deep curiosity for early-s…"
type textarea "x"
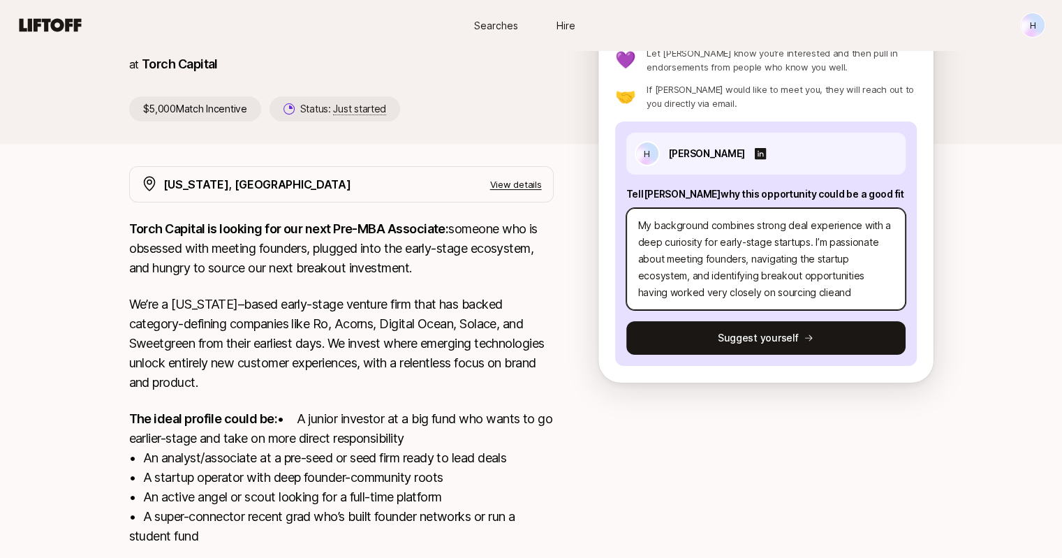
type textarea "My background combines strong deal experience with a deep curiosity for early-s…"
type textarea "x"
type textarea "My background combines strong deal experience with a deep curiosity for early-s…"
type textarea "x"
type textarea "My background combines strong deal experience with a deep curiosity for early-s…"
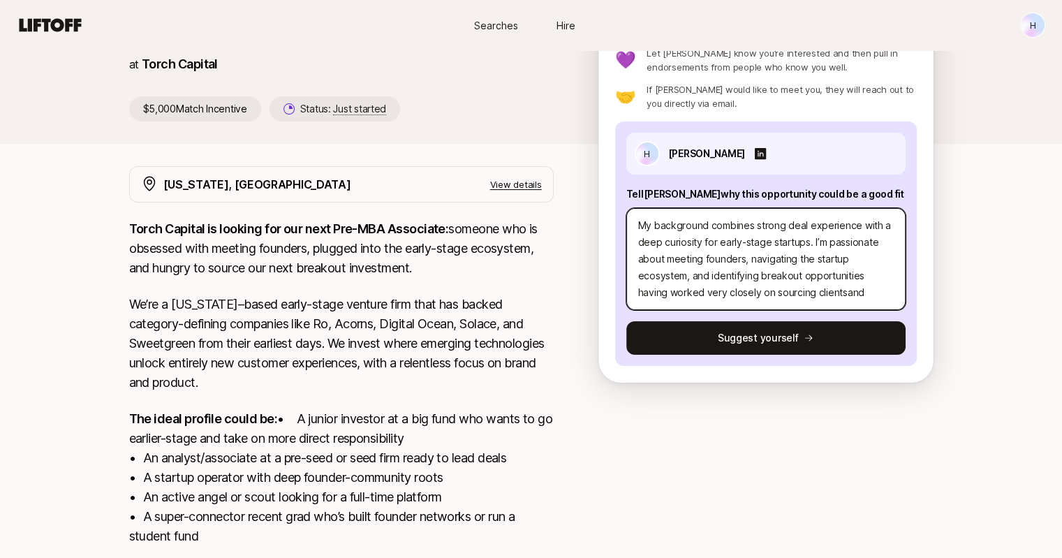
type textarea "x"
type textarea "My background combines strong deal experience with a deep curiosity for early-s…"
type textarea "x"
type textarea "My background combines strong deal experience with a deep curiosity for early-s…"
type textarea "x"
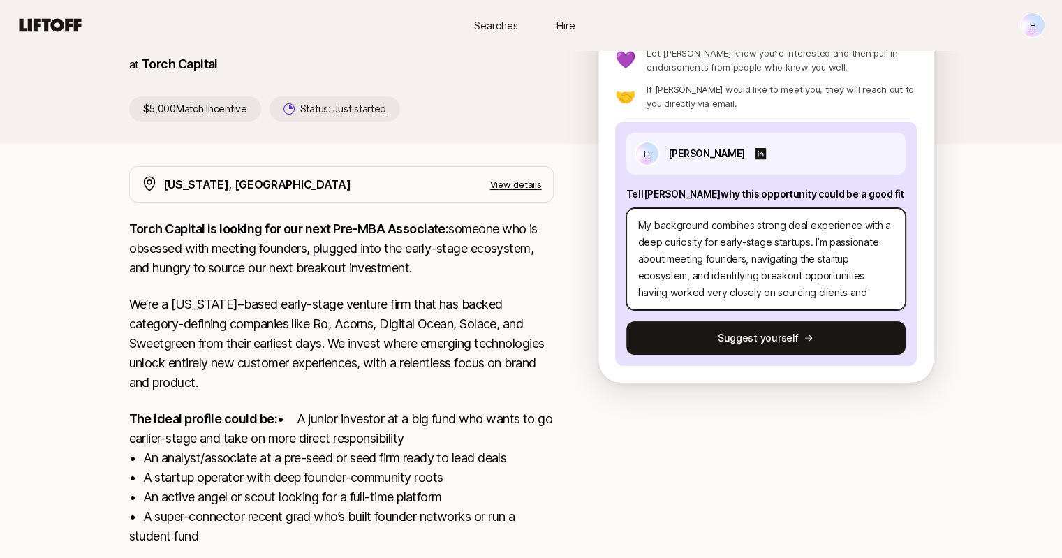
type textarea "My background combines strong deal experience with a deep curiosity for early-s…"
type textarea "x"
type textarea "My background combines strong deal experience with a deep curiosity for early-s…"
type textarea "x"
type textarea "My background combines strong deal experience with a deep curiosity for early-s…"
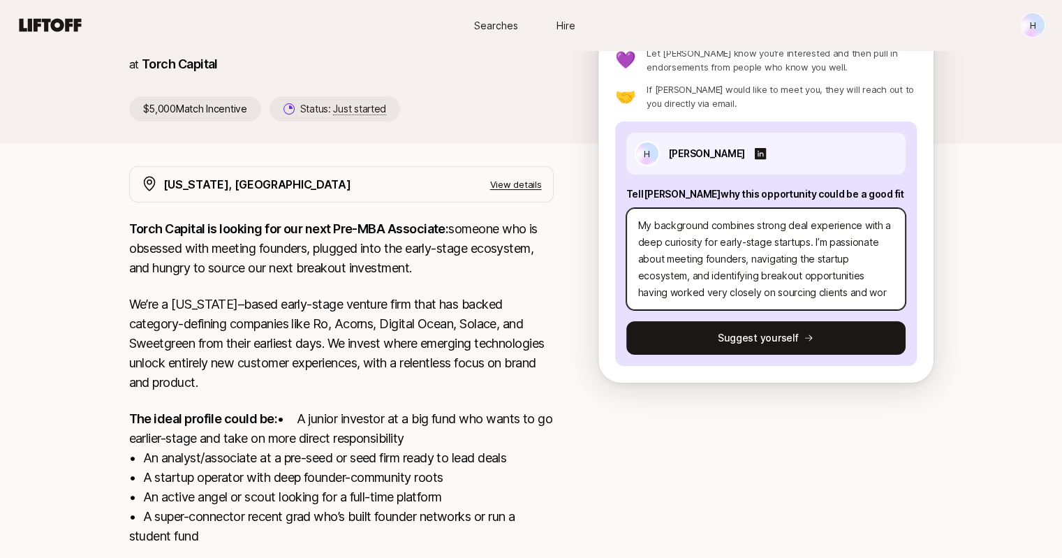
type textarea "x"
type textarea "My background combines strong deal experience with a deep curiosity for early-s…"
type textarea "x"
type textarea "My background combines strong deal experience with a deep curiosity for early-s…"
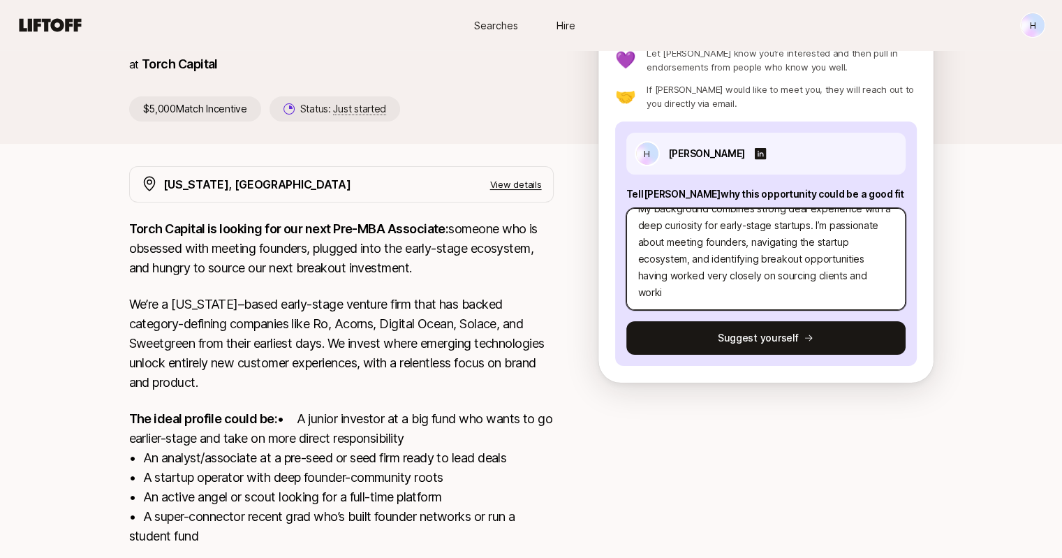
type textarea "x"
type textarea "My background combines strong deal experience with a deep curiosity for early-s…"
type textarea "x"
type textarea "My background combines strong deal experience with a deep curiosity for early-s…"
type textarea "x"
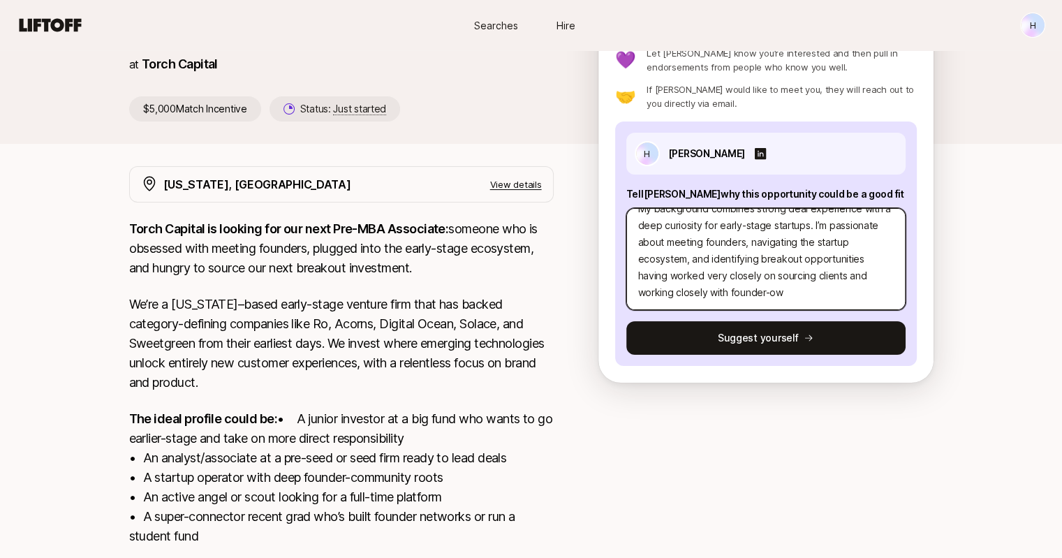
scroll to position [34, 0]
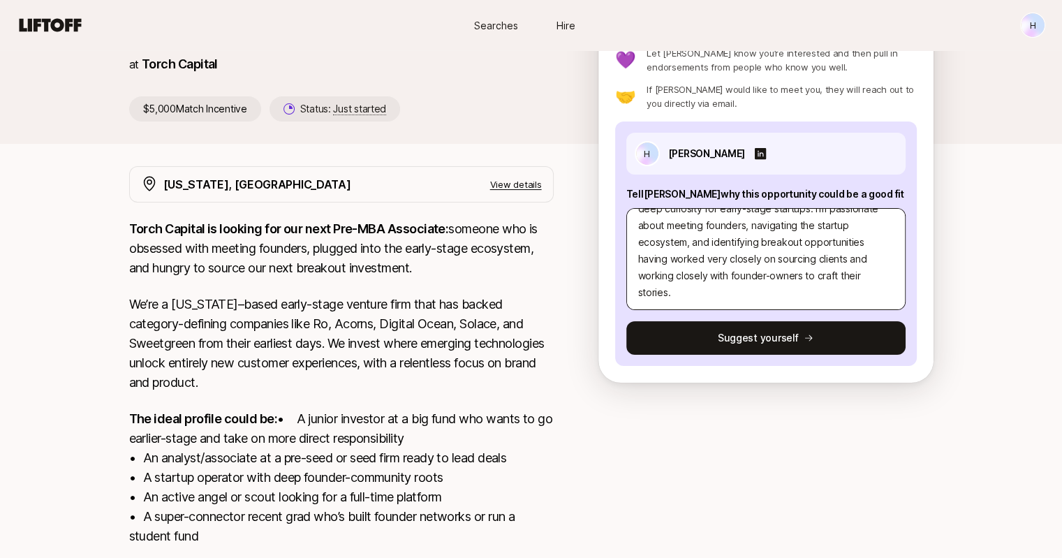
drag, startPoint x: 728, startPoint y: 343, endPoint x: 714, endPoint y: 259, distance: 85.0
click at [714, 259] on div "H [PERSON_NAME] Tell [PERSON_NAME] why this opportunity could be a good fit My …" at bounding box center [766, 244] width 302 height 244
click at [698, 258] on textarea "My background combines strong deal experience with a deep curiosity for early-s…" at bounding box center [765, 259] width 279 height 102
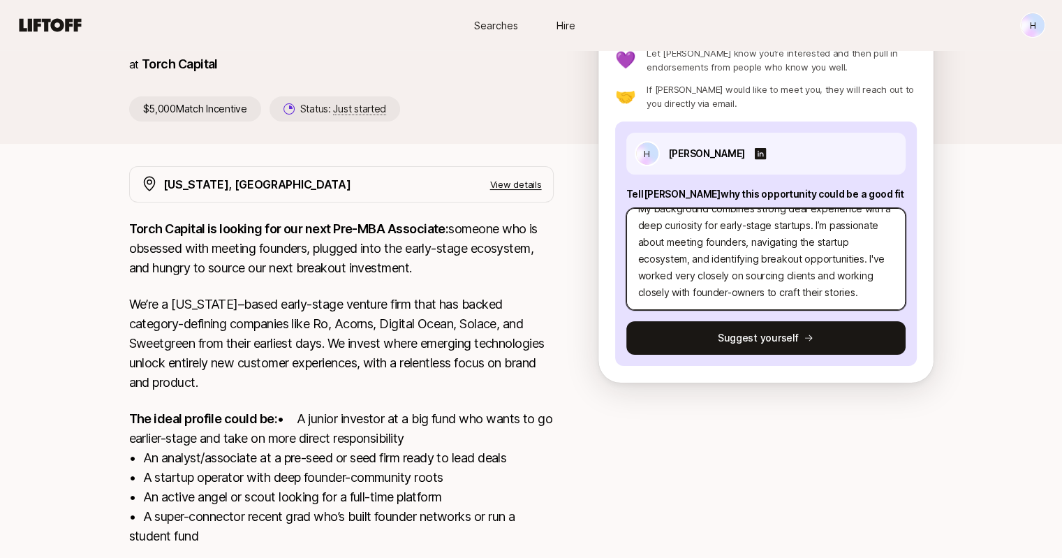
click at [667, 279] on textarea "My background combines strong deal experience with a deep curiosity for early-s…" at bounding box center [765, 259] width 279 height 102
click at [742, 258] on textarea "My background combines strong deal experience with a deep curiosity for early-s…" at bounding box center [765, 259] width 279 height 102
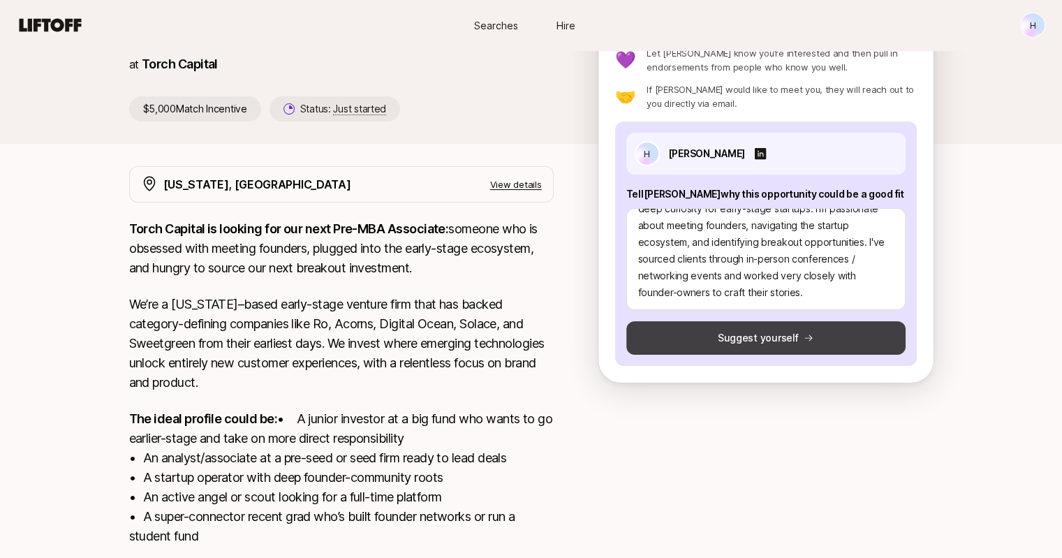
click at [783, 335] on button "Suggest yourself" at bounding box center [765, 338] width 279 height 34
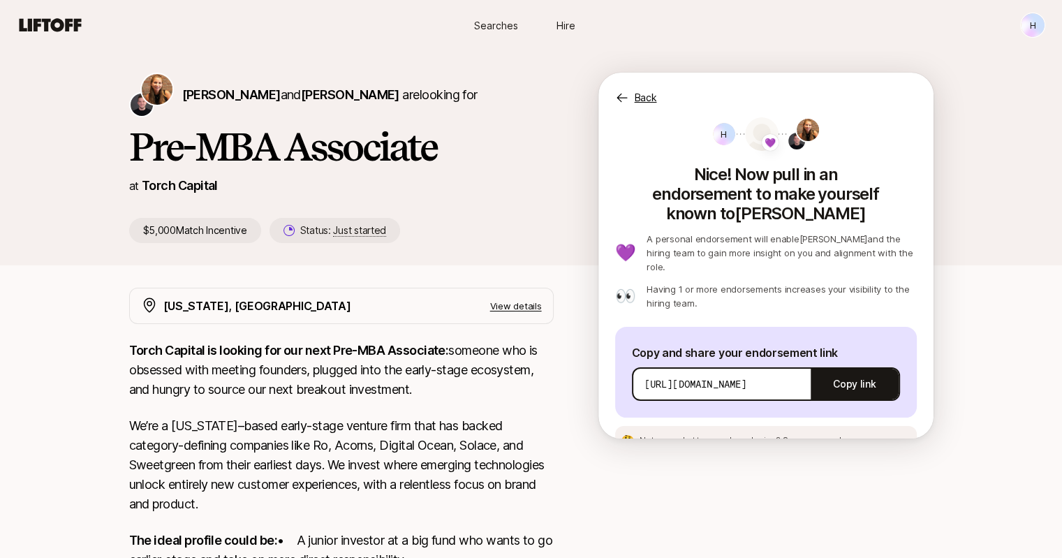
scroll to position [0, 0]
